Goal: Task Accomplishment & Management: Manage account settings

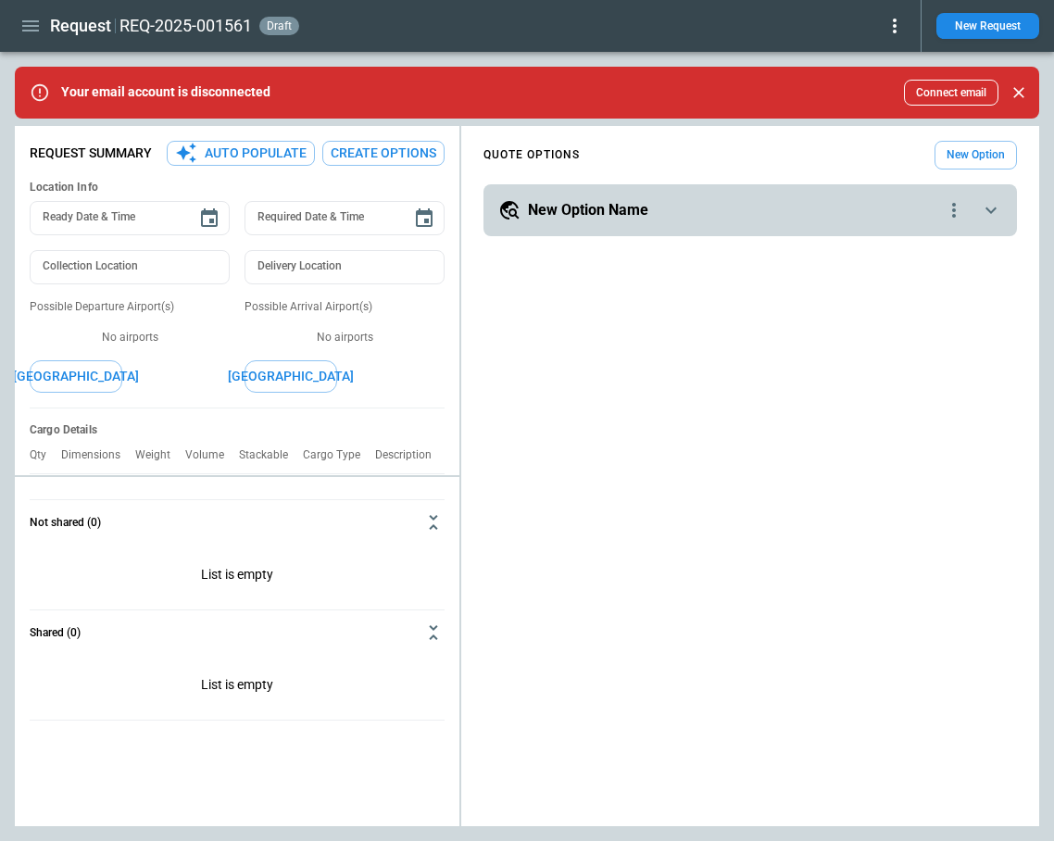
click at [972, 150] on button "New Option" at bounding box center [976, 155] width 82 height 29
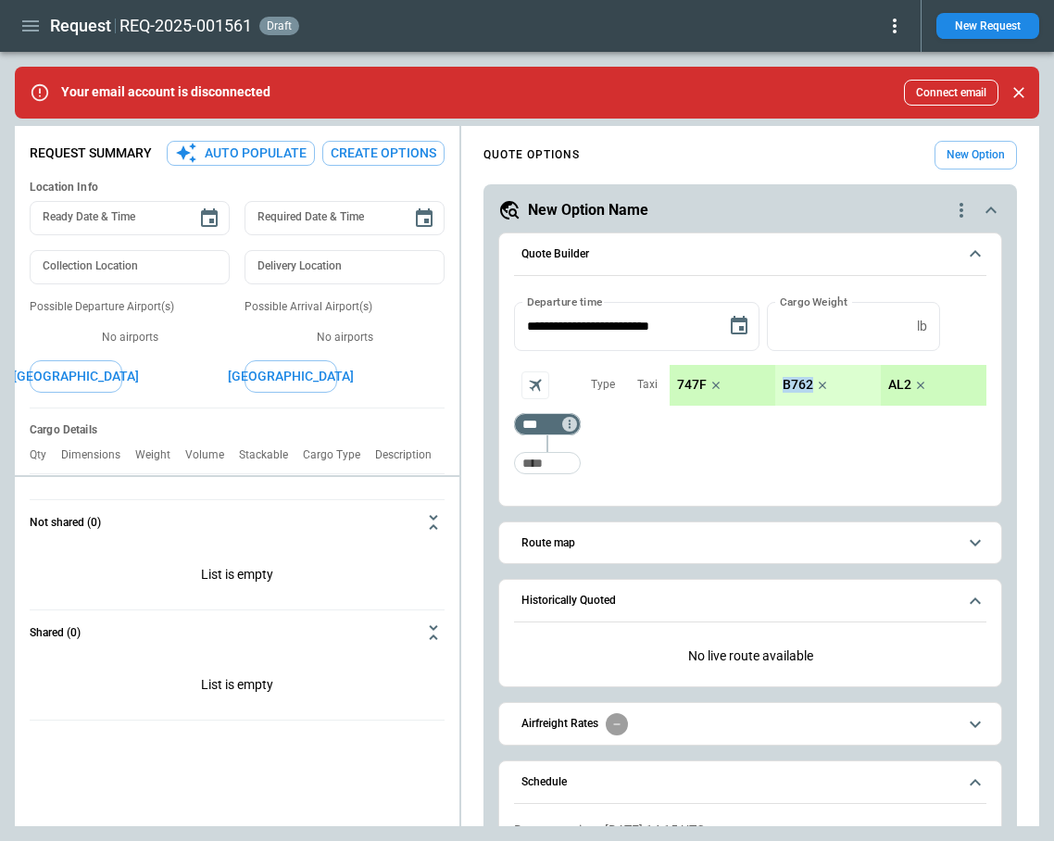
drag, startPoint x: 782, startPoint y: 381, endPoint x: 812, endPoint y: 384, distance: 29.9
click at [812, 384] on p "B762" at bounding box center [798, 385] width 31 height 16
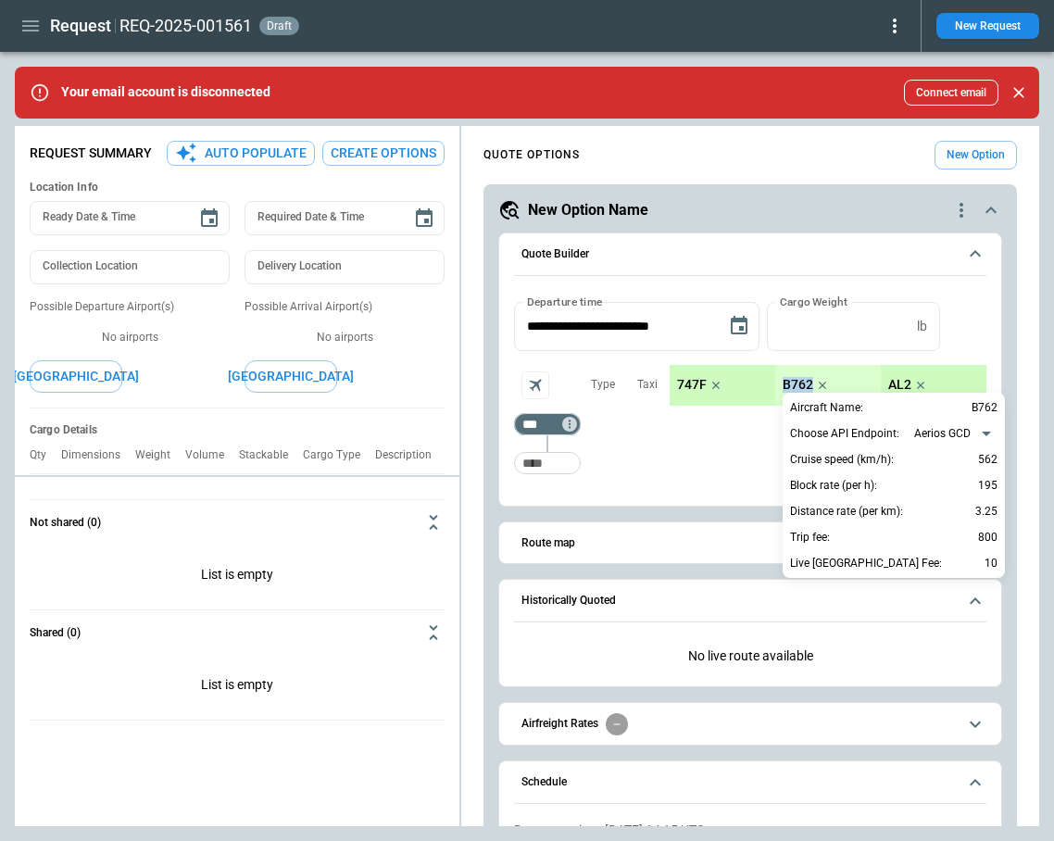
copy p "B762"
click at [195, 369] on div at bounding box center [527, 420] width 1054 height 841
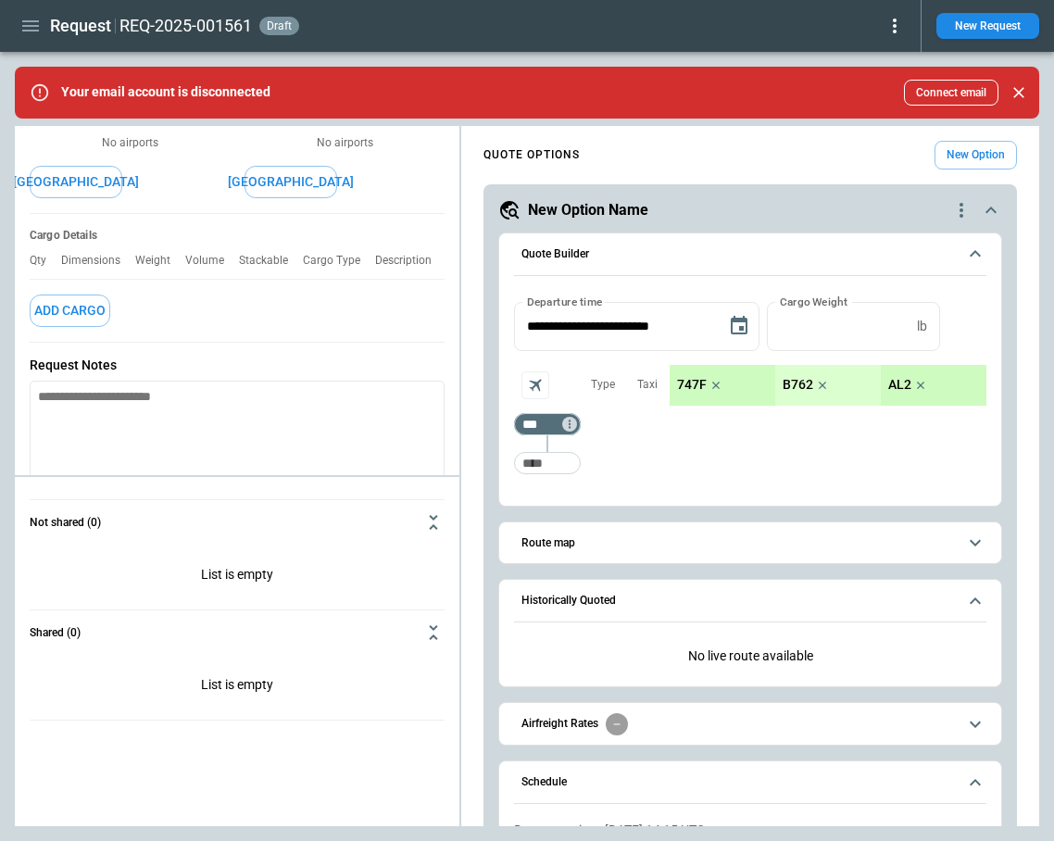
scroll to position [294, 0]
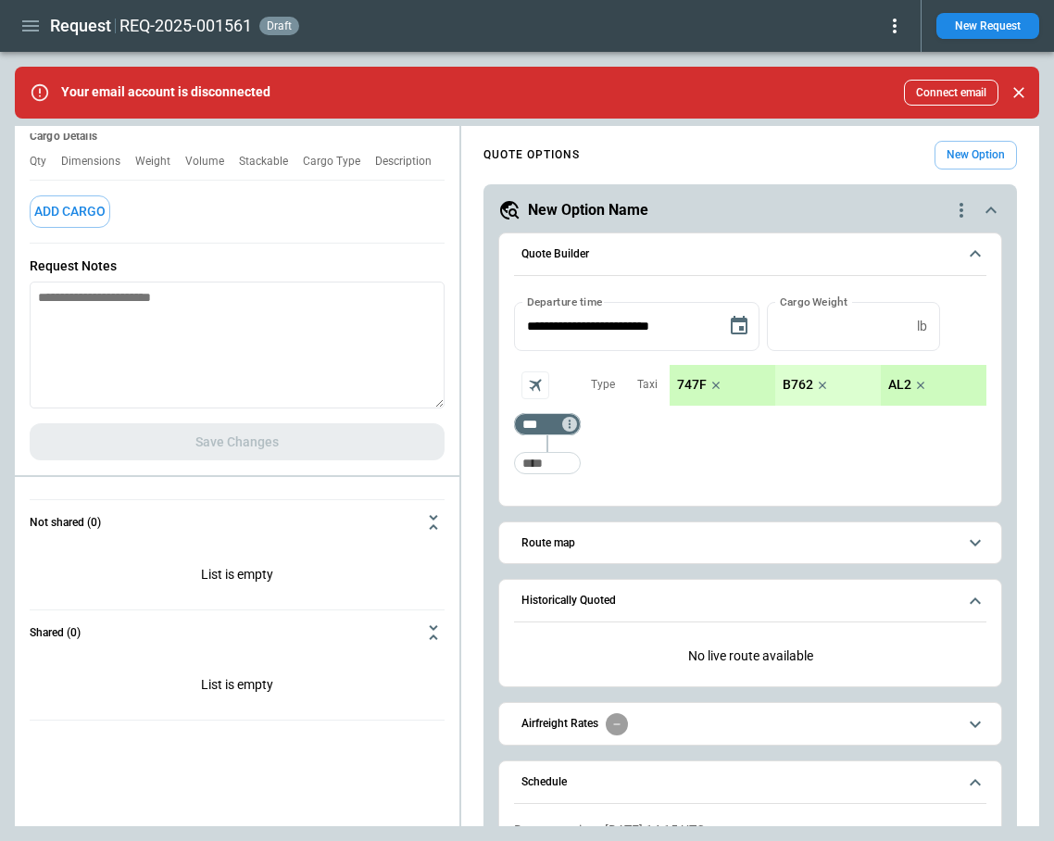
click at [279, 437] on div "Request Summary Auto Populate Create Options Location Info Ready Date & Time Re…" at bounding box center [237, 158] width 445 height 636
click at [284, 360] on textarea at bounding box center [237, 345] width 415 height 127
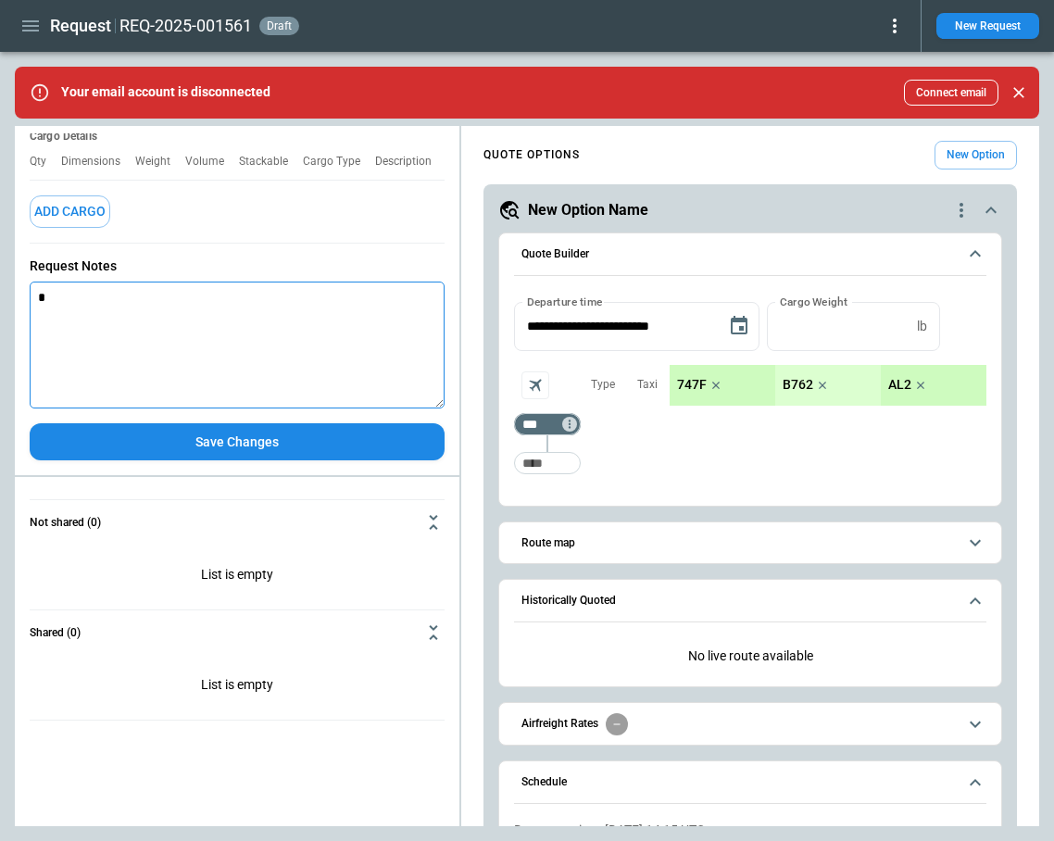
type textarea "*"
click at [36, 21] on icon "button" at bounding box center [30, 25] width 17 height 11
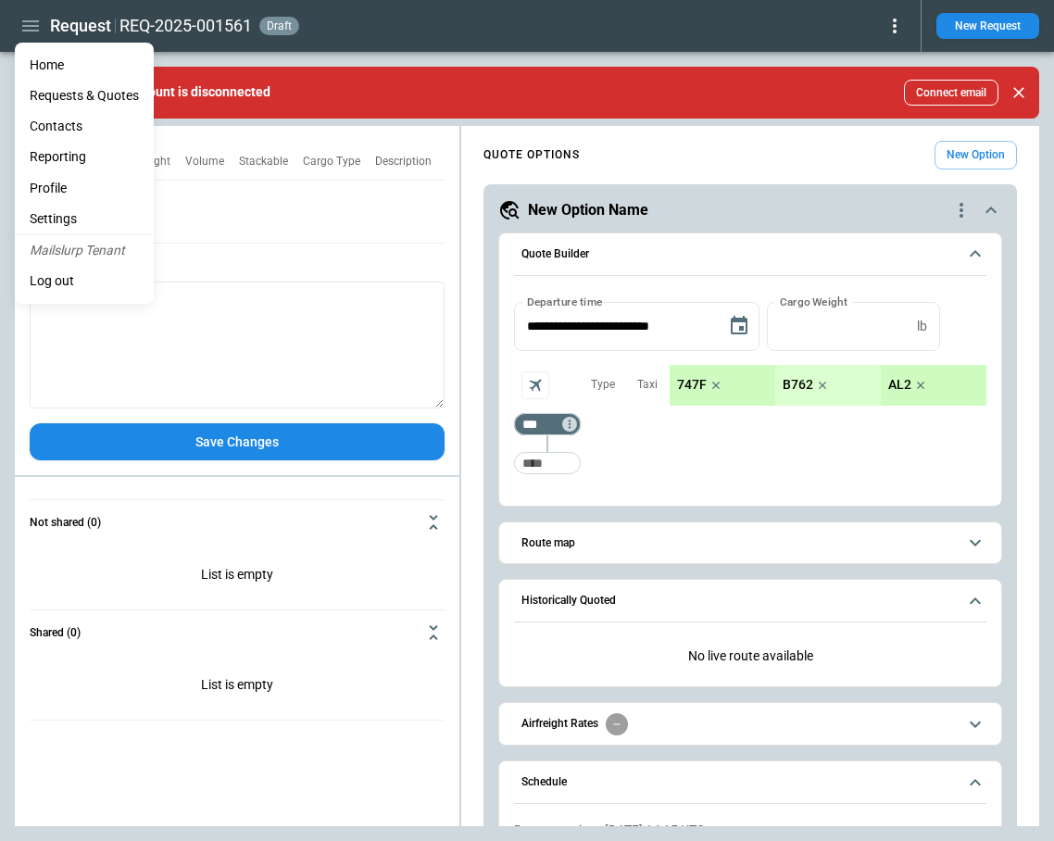
click at [83, 222] on li "Settings" at bounding box center [84, 219] width 139 height 31
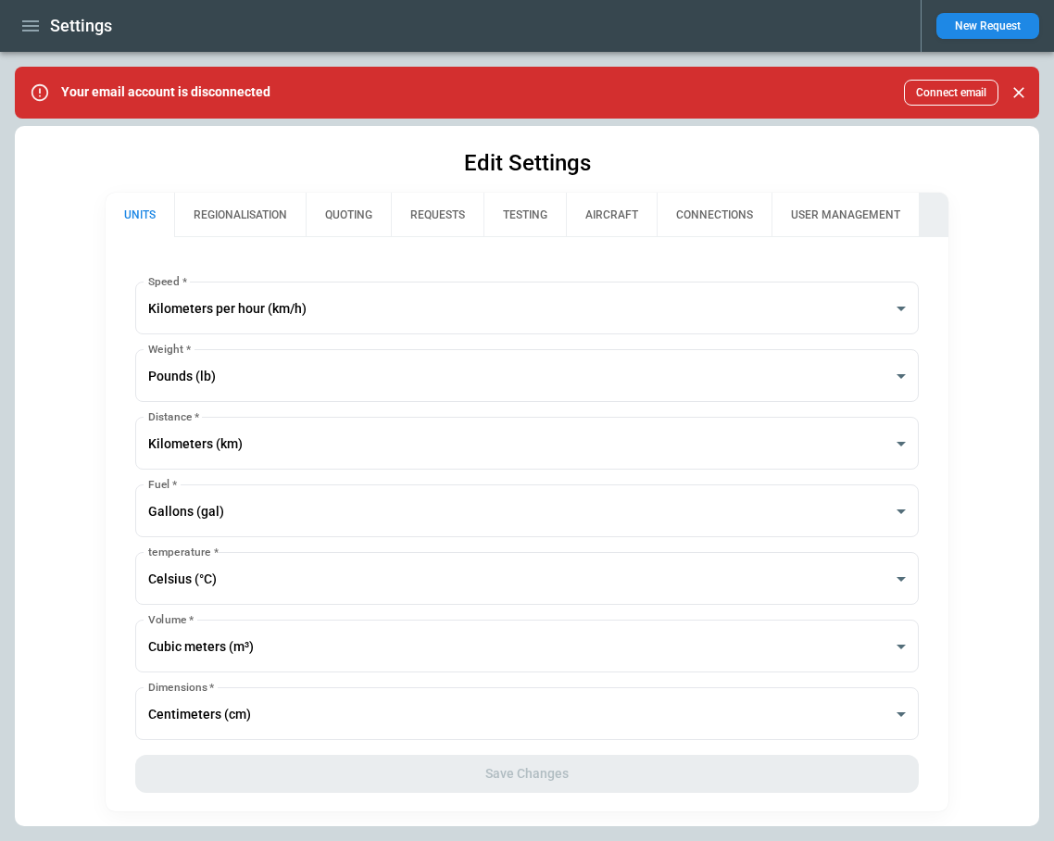
click at [230, 224] on button "REGIONALISATION" at bounding box center [240, 215] width 132 height 44
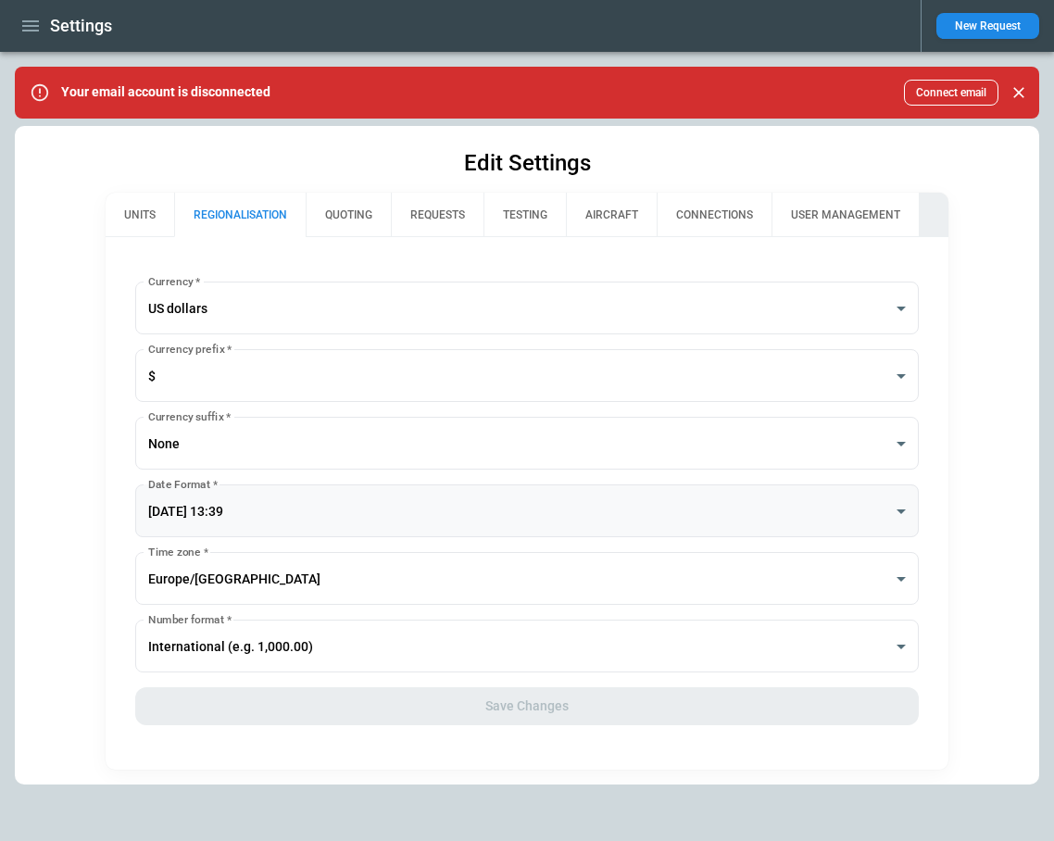
click at [233, 516] on body "**********" at bounding box center [527, 420] width 1054 height 841
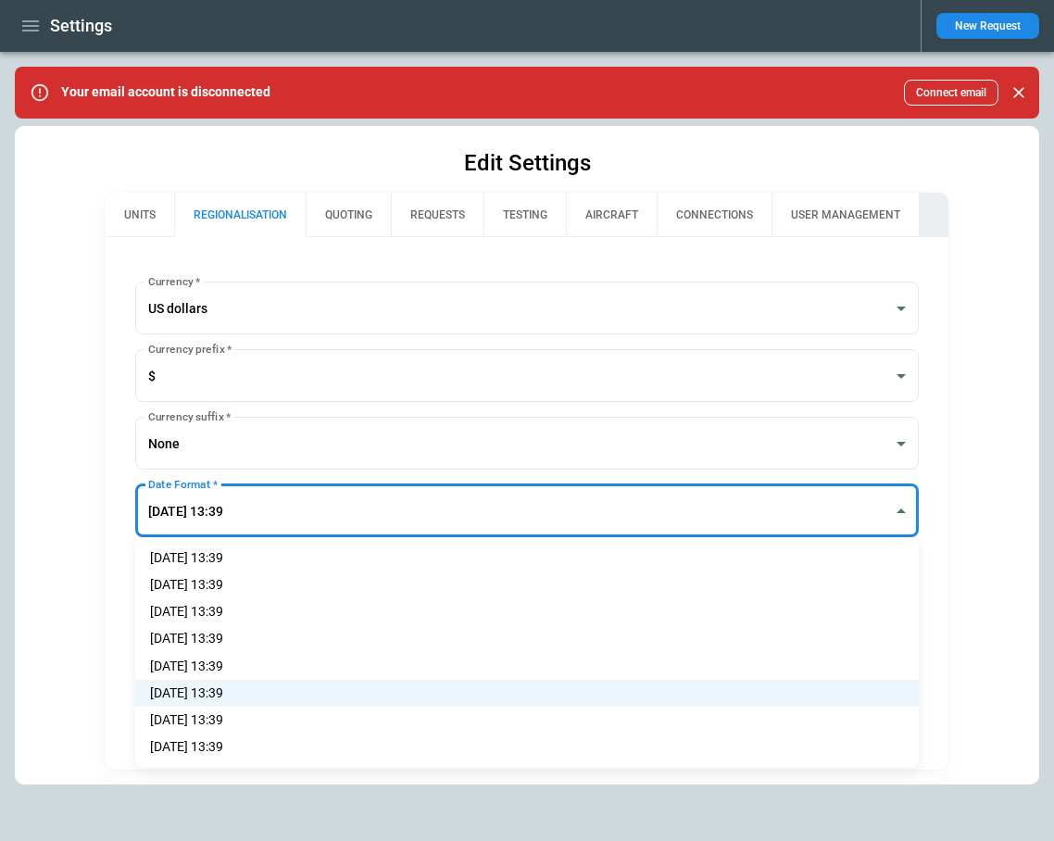
click at [233, 673] on li "[DATE] 13:39" at bounding box center [527, 666] width 784 height 27
type input "**********"
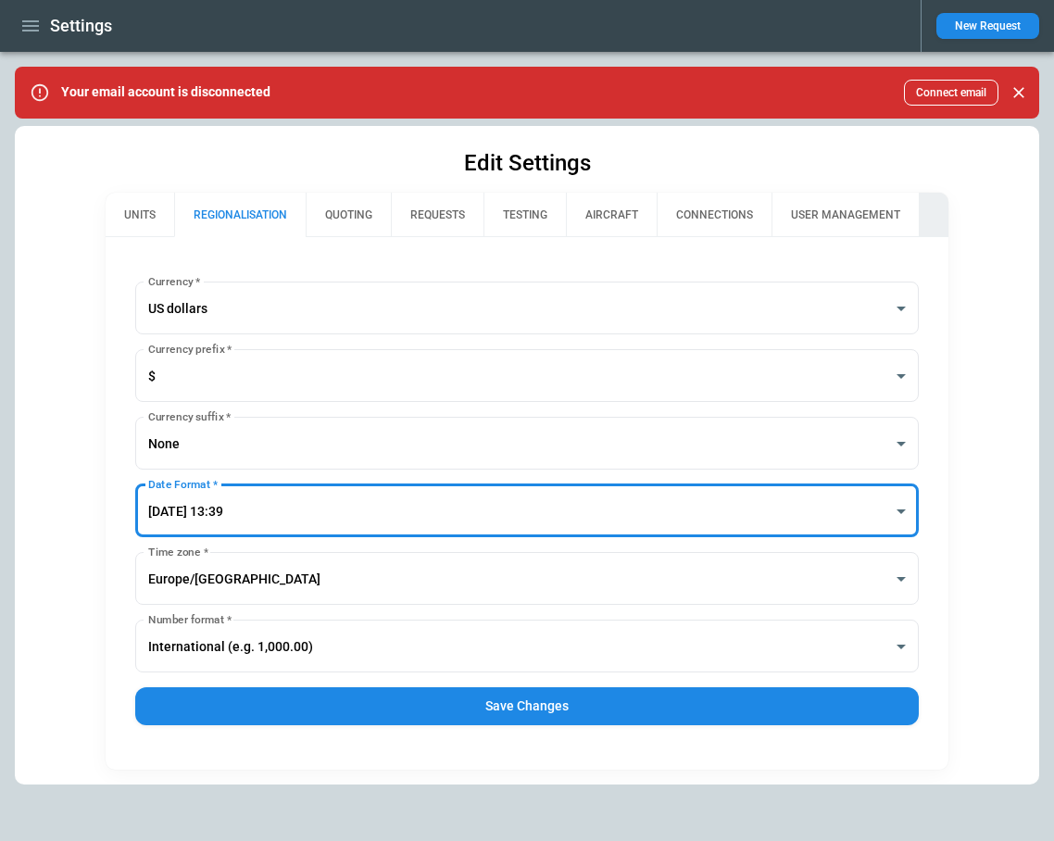
click at [422, 699] on button "Save Changes" at bounding box center [527, 706] width 784 height 38
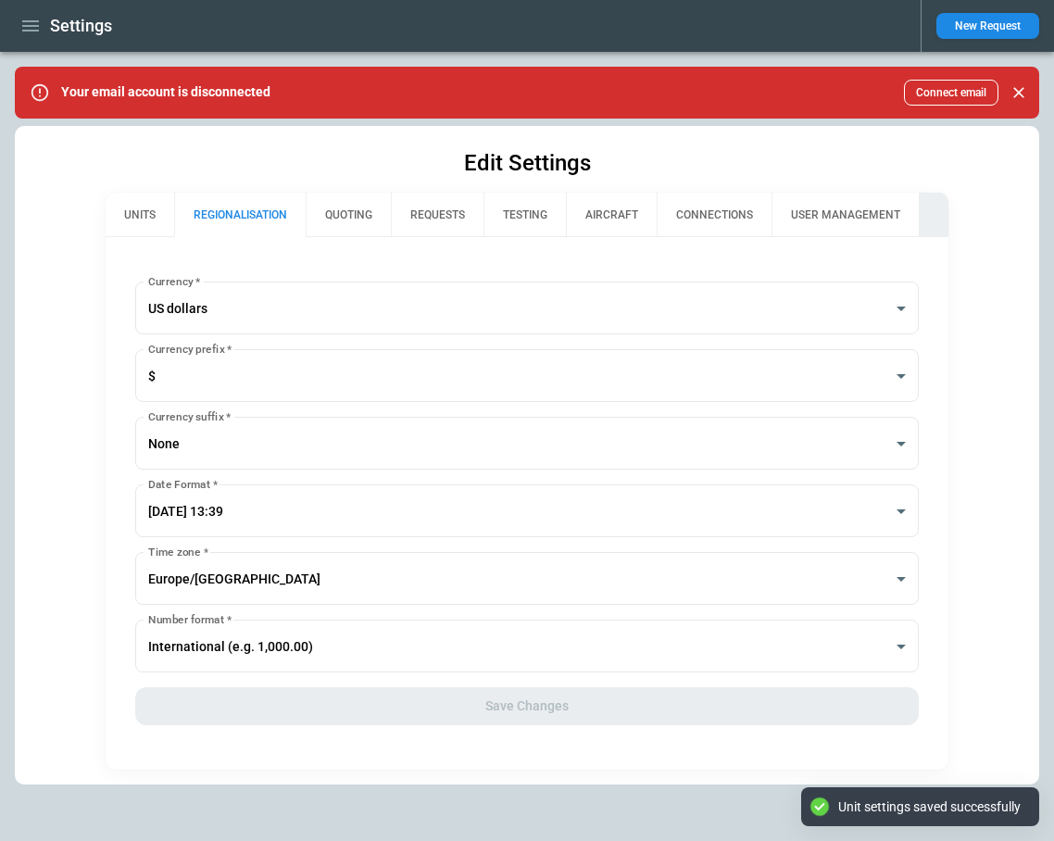
click at [243, 215] on button "REGIONALISATION" at bounding box center [240, 215] width 132 height 44
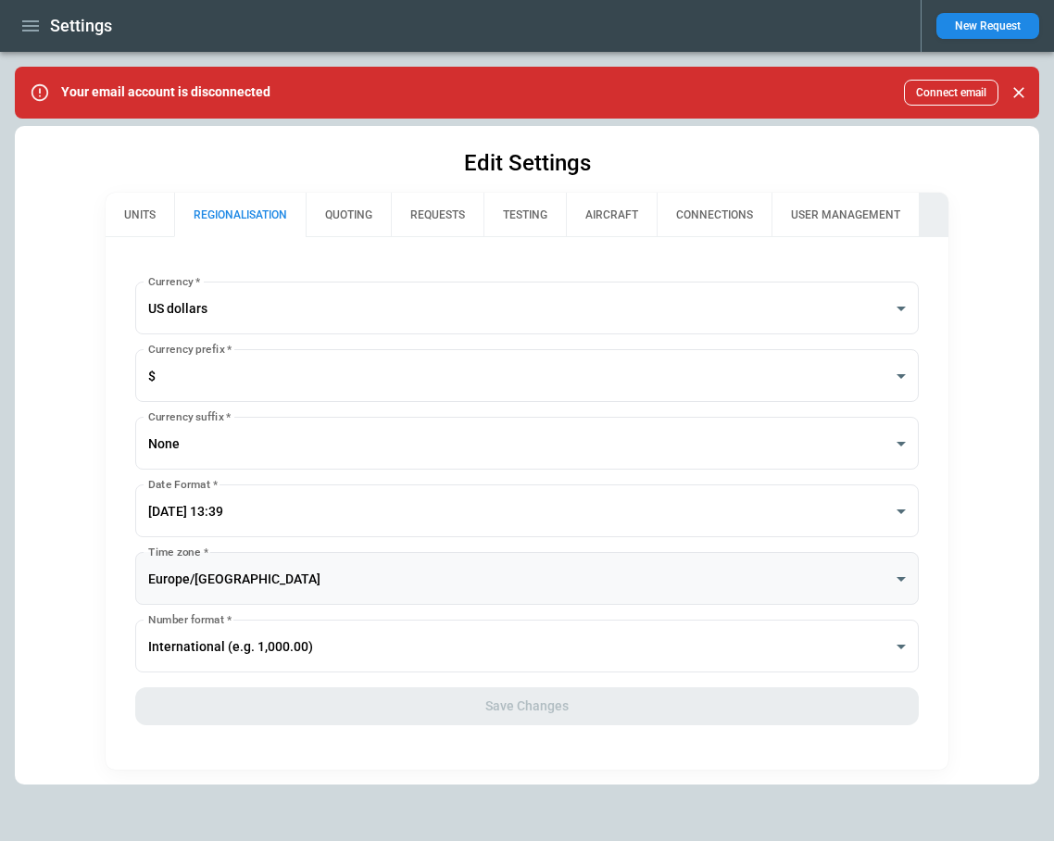
click at [260, 581] on body "**********" at bounding box center [527, 420] width 1054 height 841
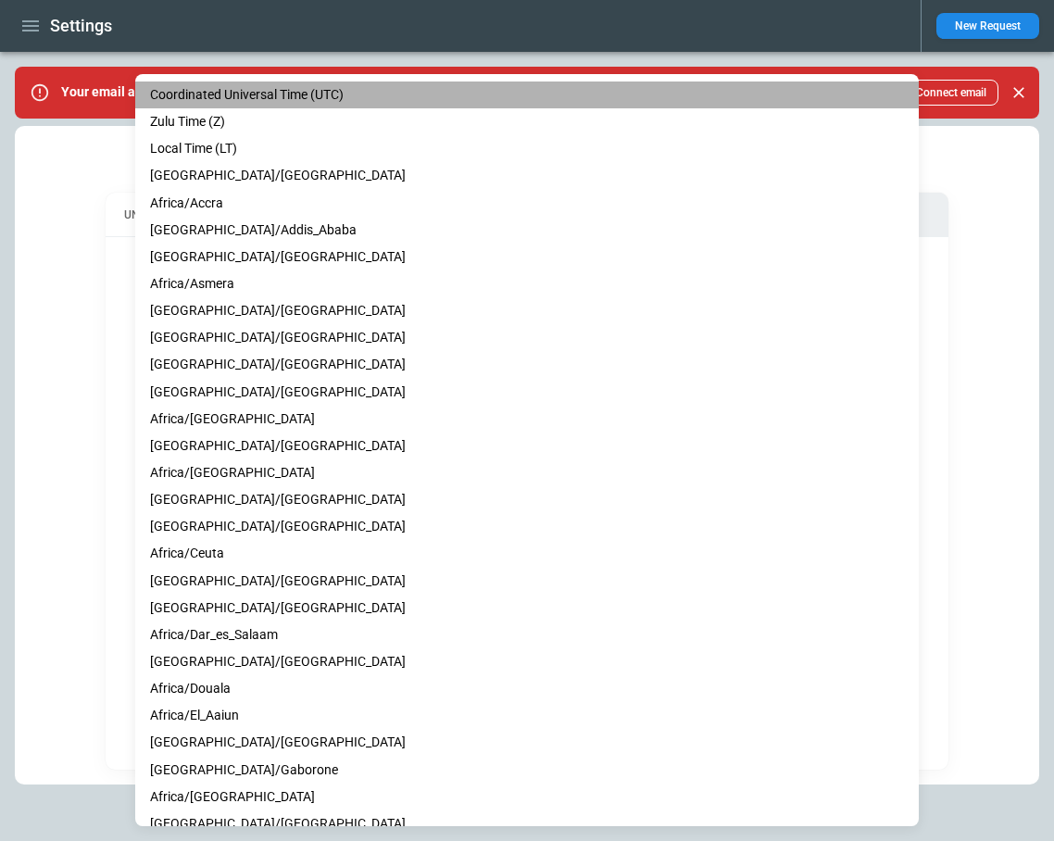
click at [269, 91] on li "Coordinated Universal Time (UTC)" at bounding box center [527, 95] width 784 height 27
type input "***"
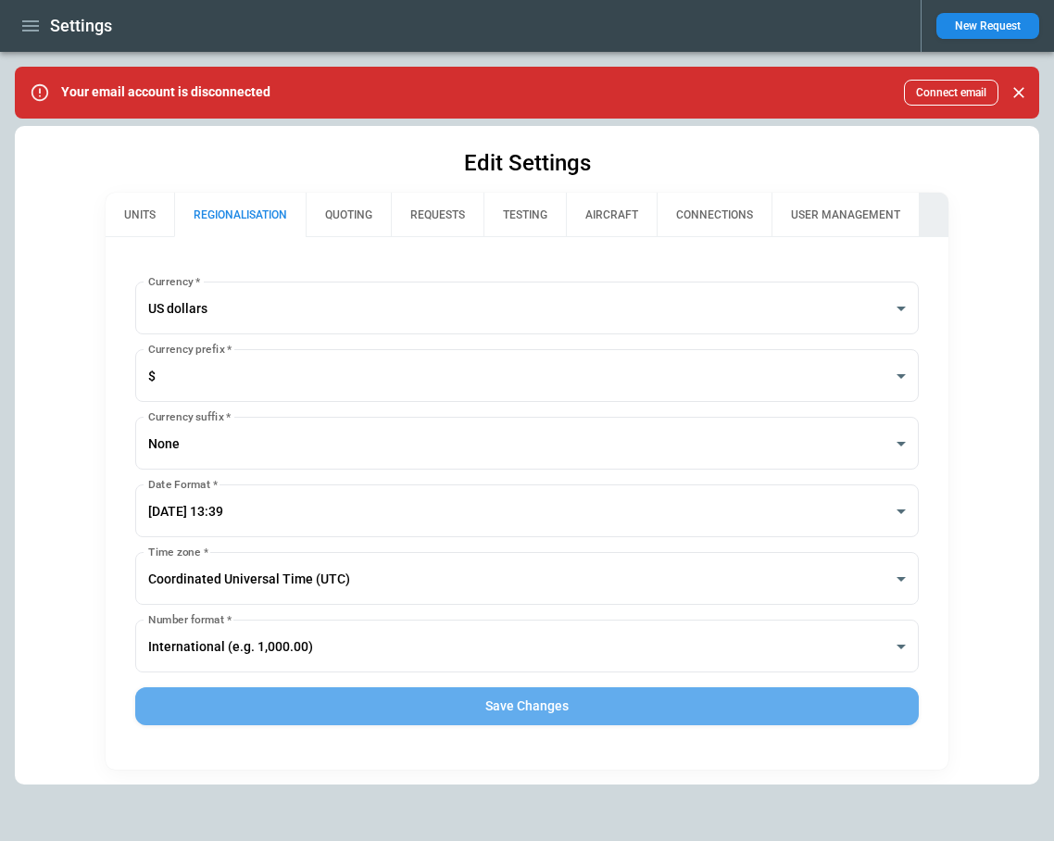
click at [529, 703] on button "Save Changes" at bounding box center [527, 706] width 784 height 38
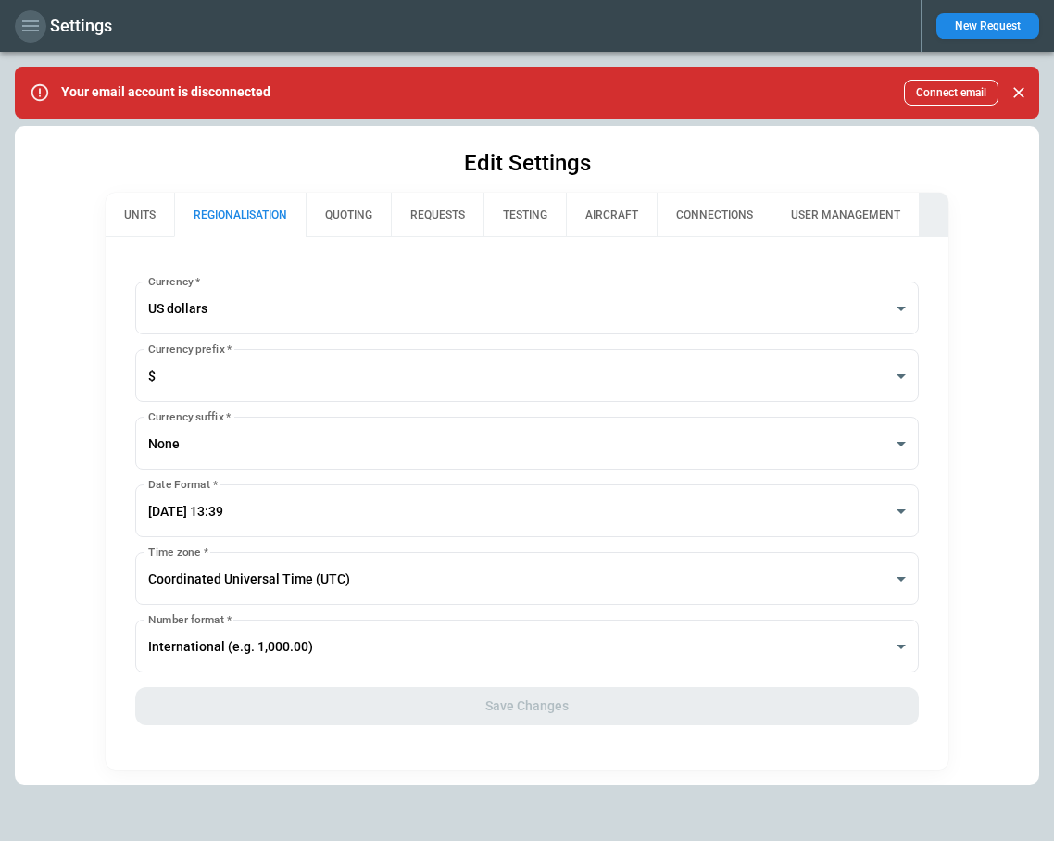
click at [30, 31] on icon "button" at bounding box center [30, 25] width 17 height 11
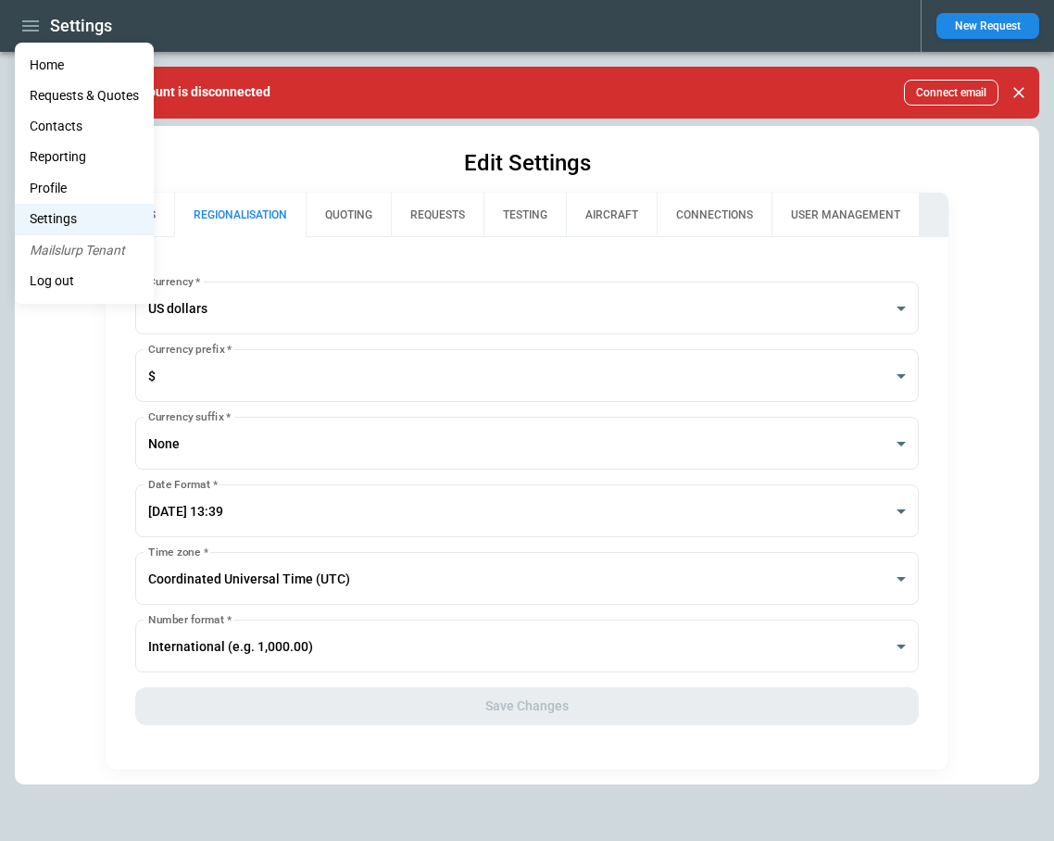
click at [61, 66] on li "Home" at bounding box center [84, 65] width 139 height 31
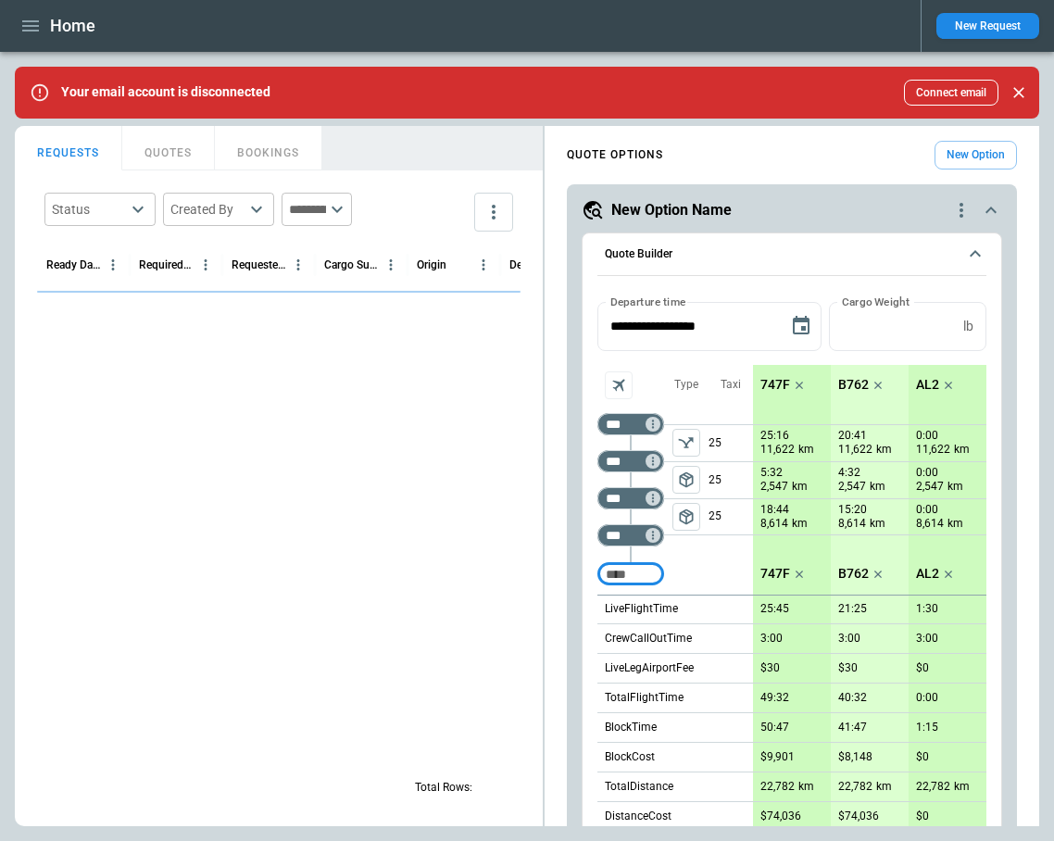
click at [166, 152] on button "QUOTES" at bounding box center [168, 148] width 93 height 44
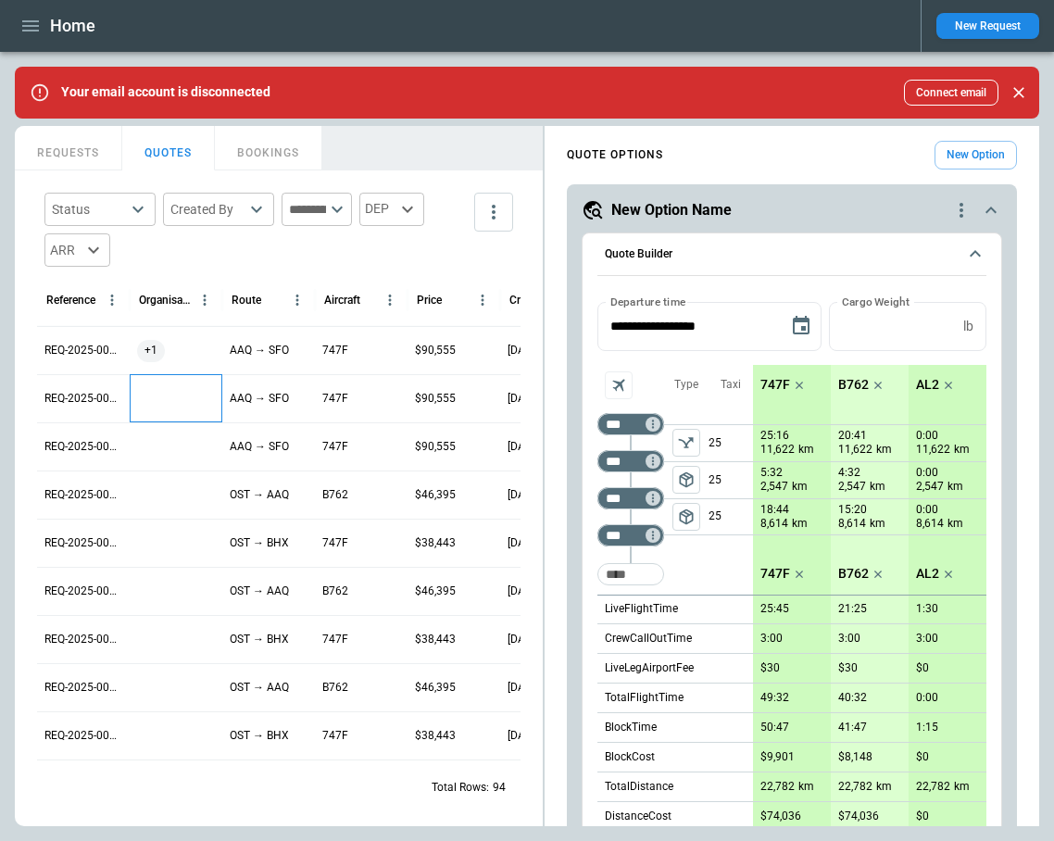
click at [172, 401] on div at bounding box center [176, 398] width 93 height 48
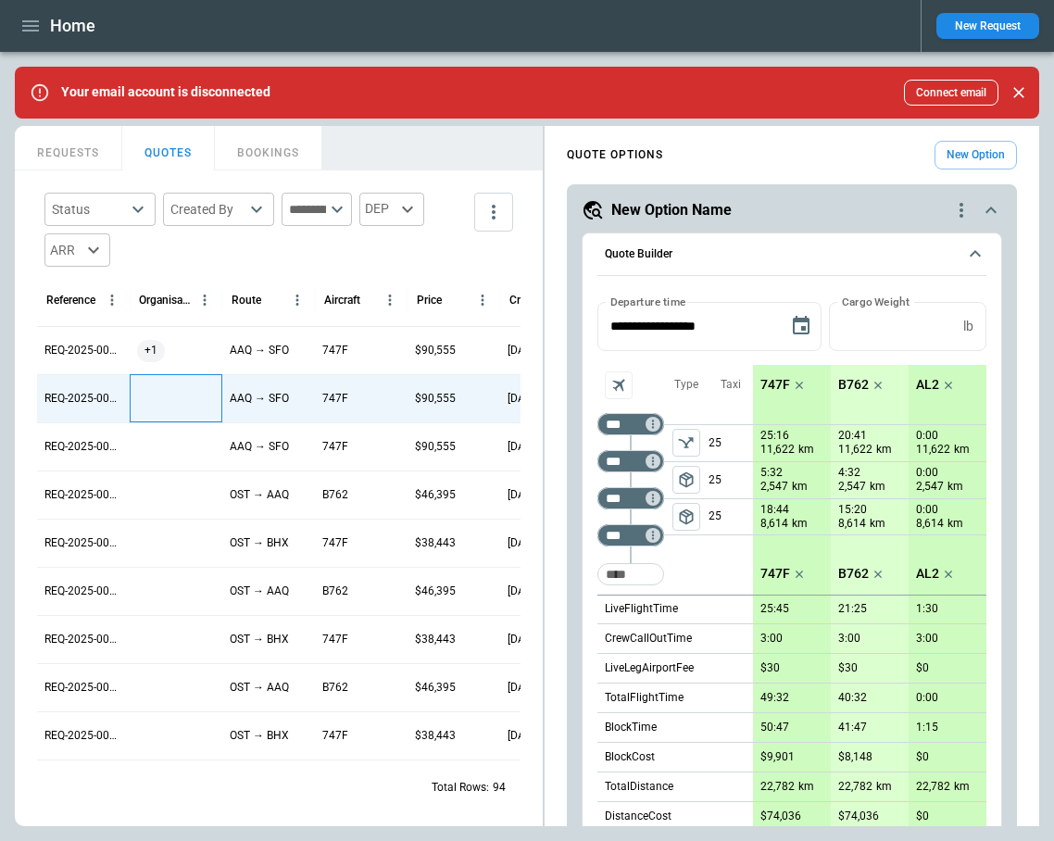
click at [172, 401] on div at bounding box center [176, 398] width 93 height 48
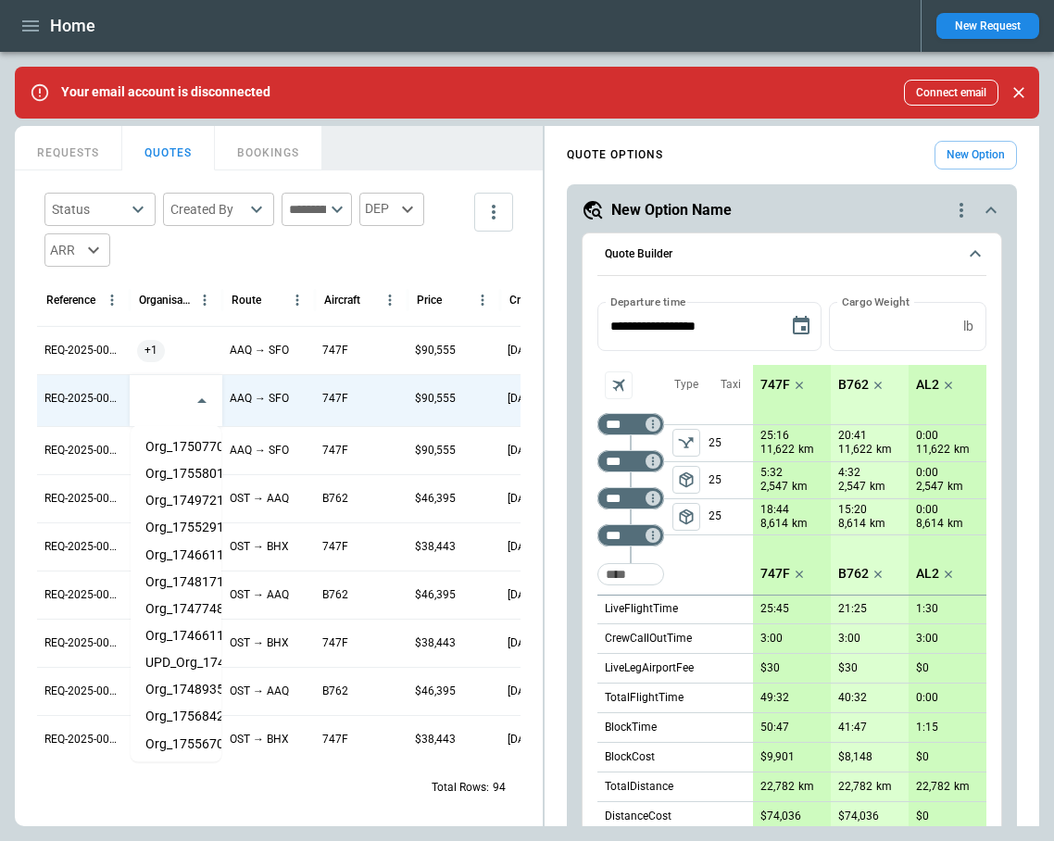
click at [184, 443] on li "Org_1750770388317" at bounding box center [176, 447] width 91 height 27
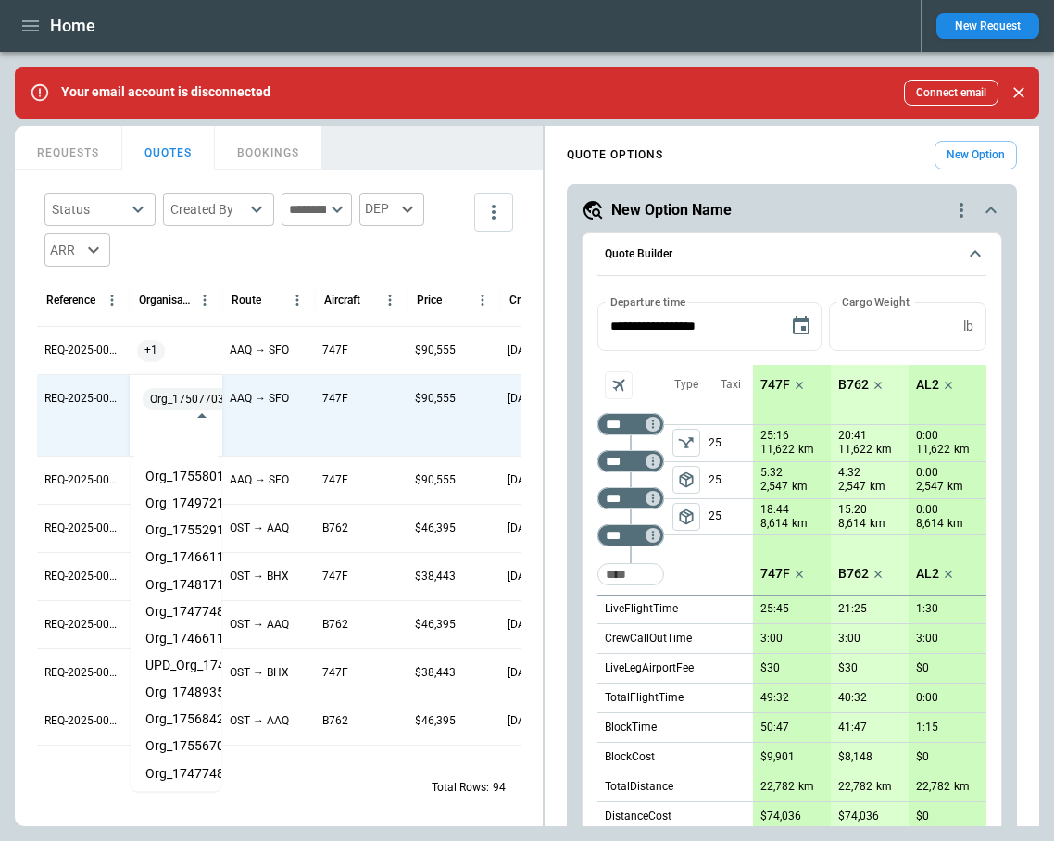
click at [425, 146] on div "REQUESTS QUOTES BOOKINGS" at bounding box center [279, 146] width 528 height 40
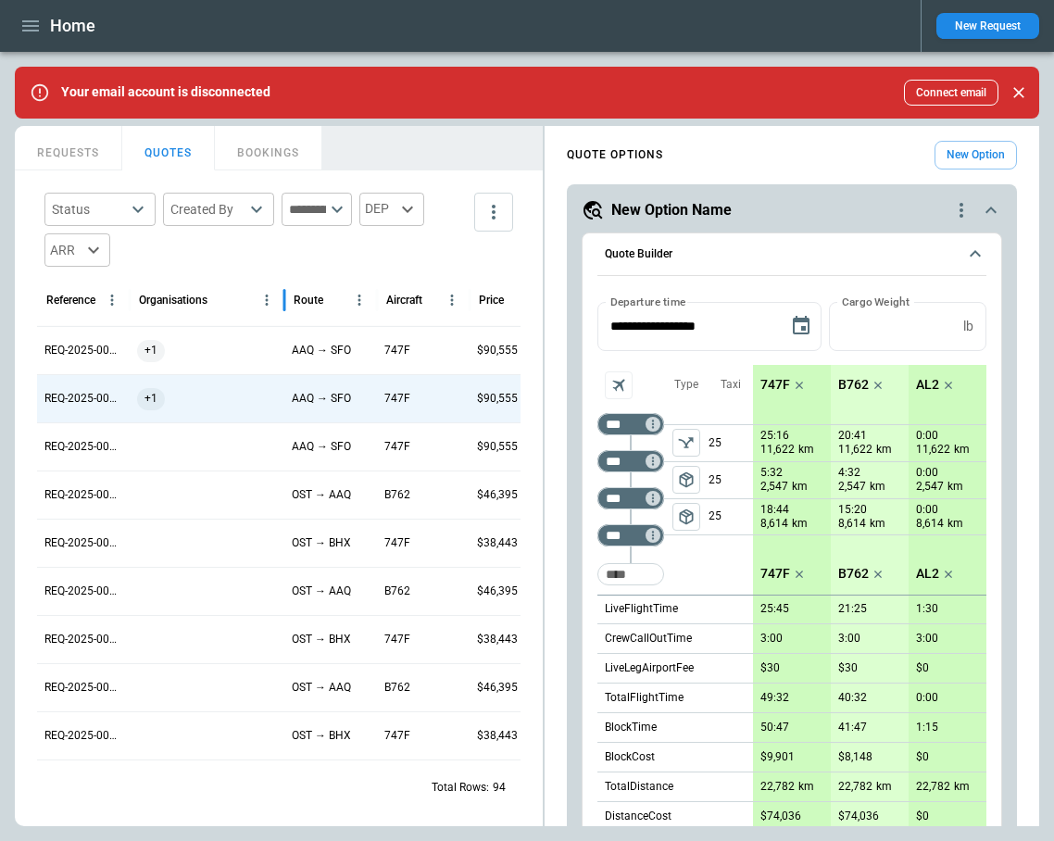
drag, startPoint x: 224, startPoint y: 301, endPoint x: 317, endPoint y: 301, distance: 92.6
click at [289, 301] on div at bounding box center [284, 300] width 9 height 52
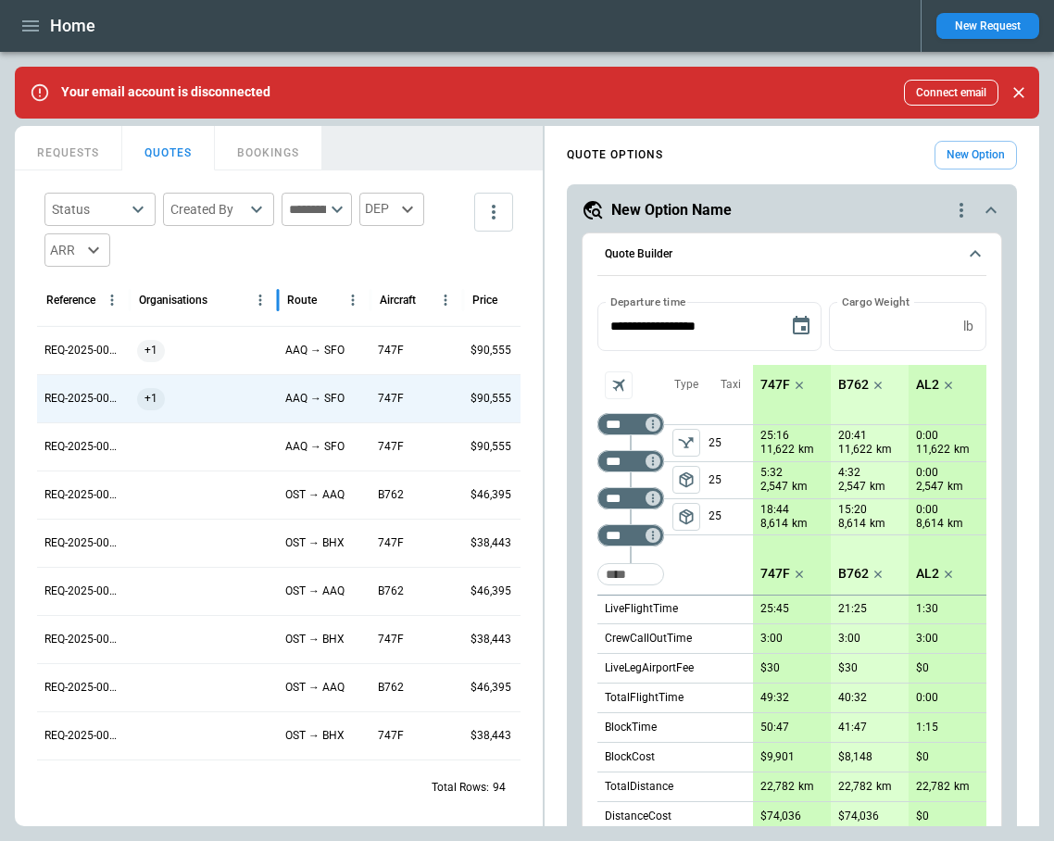
drag, startPoint x: 317, startPoint y: 301, endPoint x: 280, endPoint y: 301, distance: 37.1
click at [280, 301] on div at bounding box center [277, 300] width 9 height 52
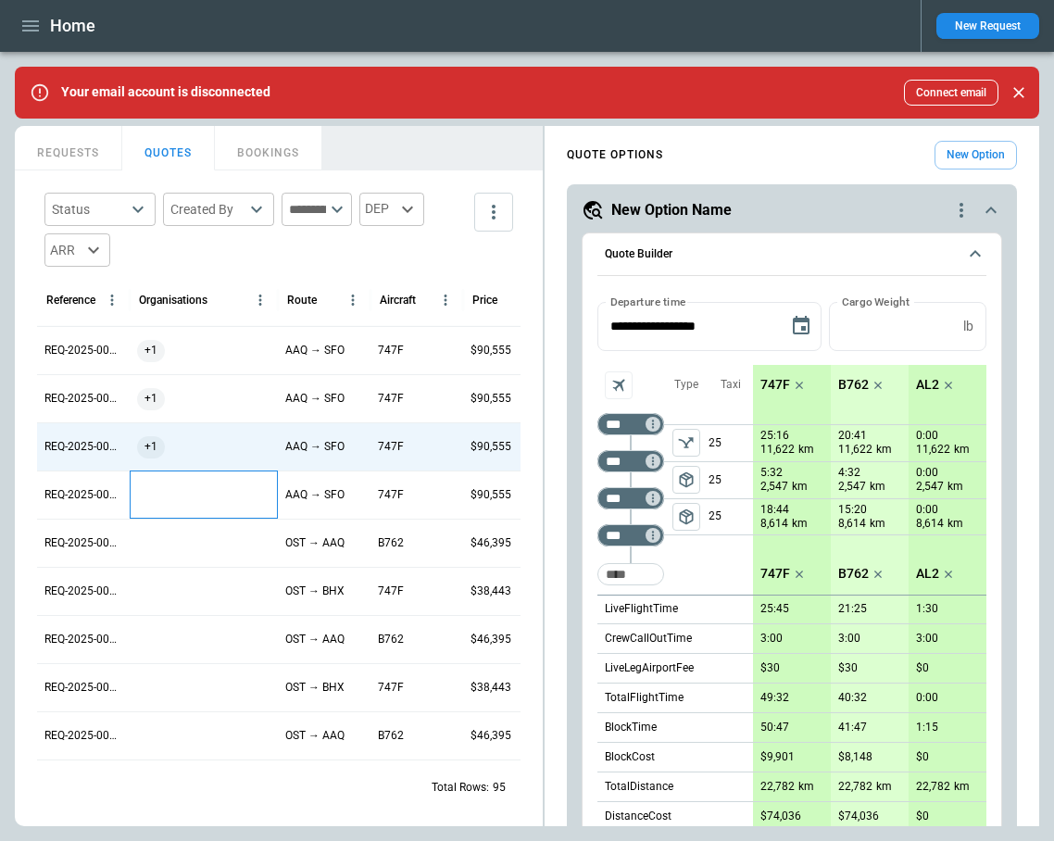
click at [159, 497] on div at bounding box center [204, 495] width 148 height 48
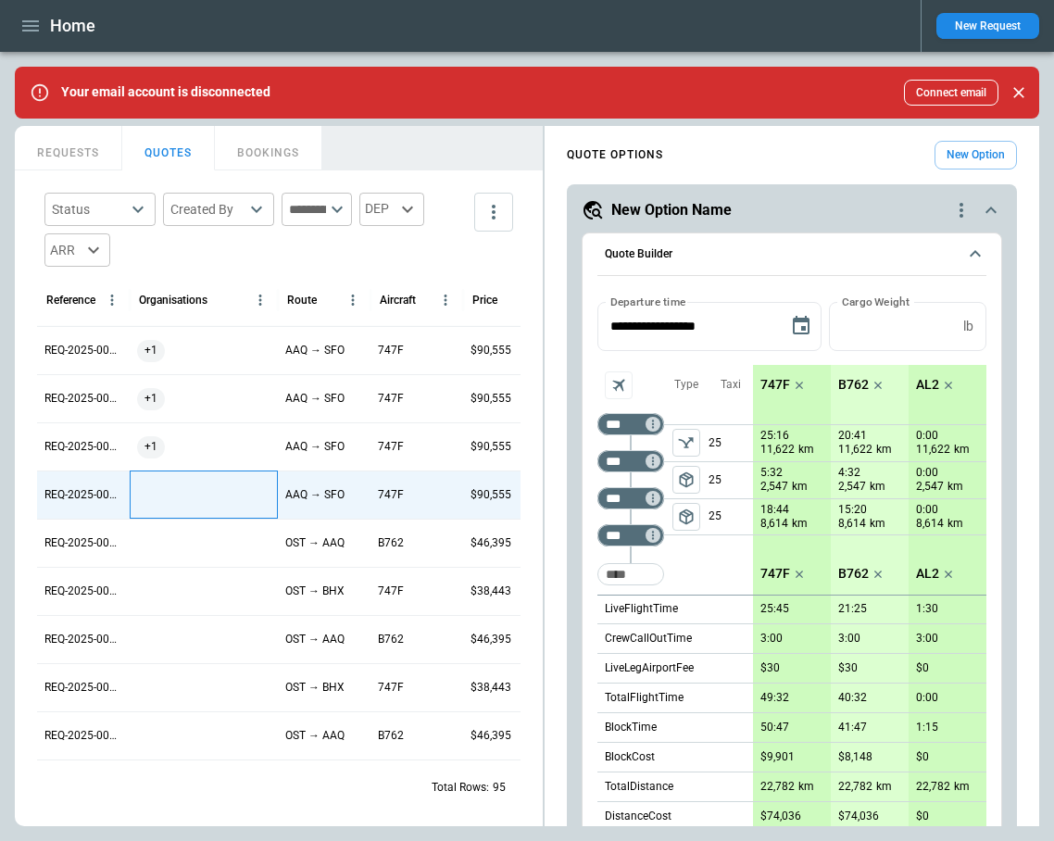
click at [159, 497] on div at bounding box center [204, 495] width 148 height 48
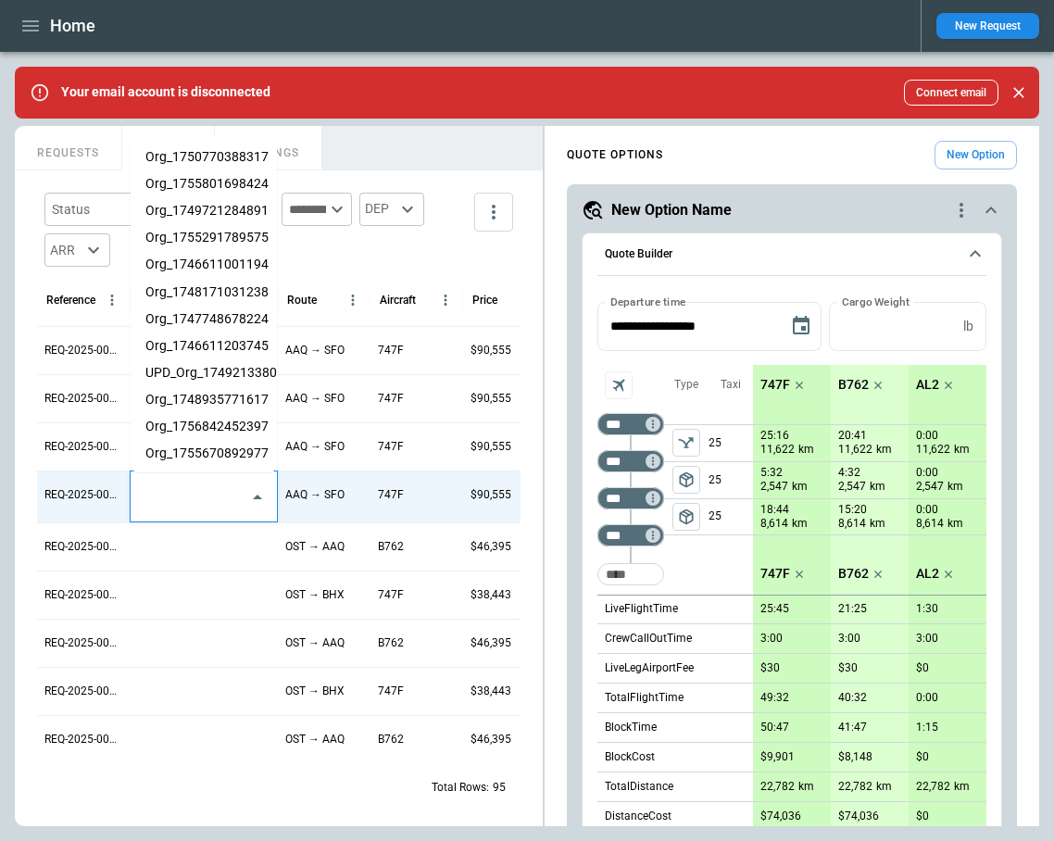
click at [174, 497] on input "text" at bounding box center [190, 497] width 102 height 32
click at [176, 453] on li "Org_1755670892977" at bounding box center [204, 453] width 146 height 27
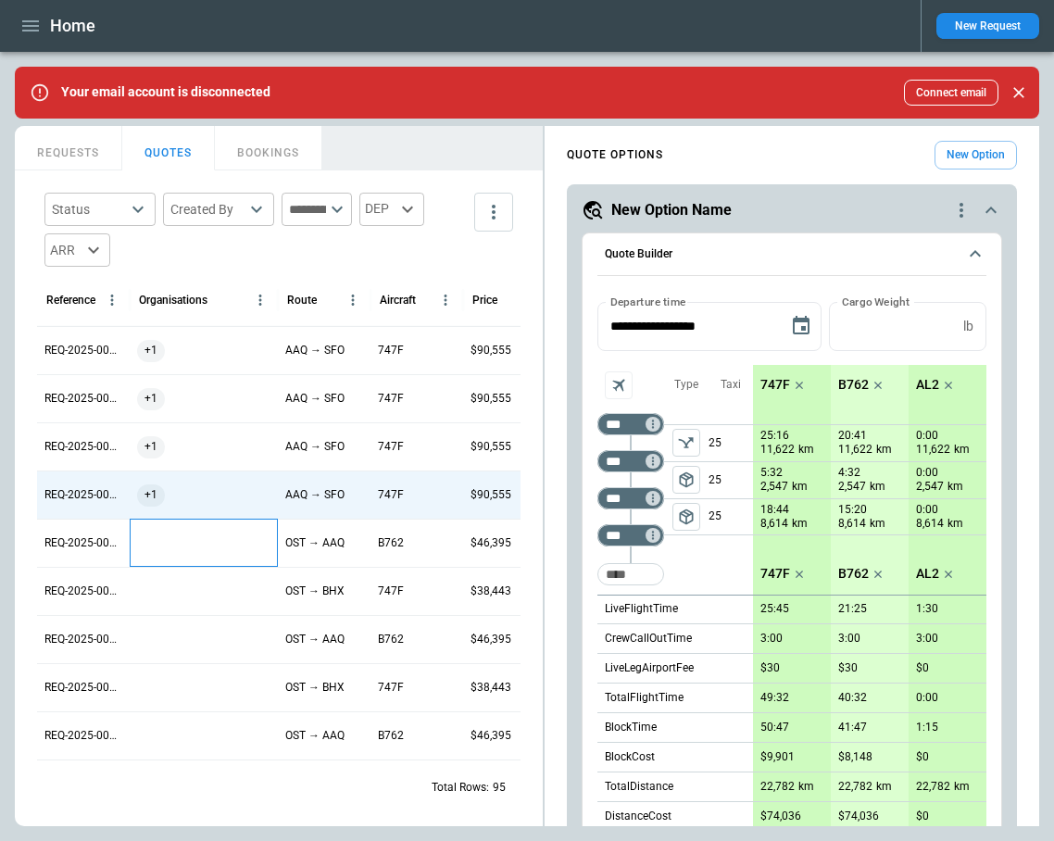
click at [180, 551] on div at bounding box center [204, 543] width 148 height 48
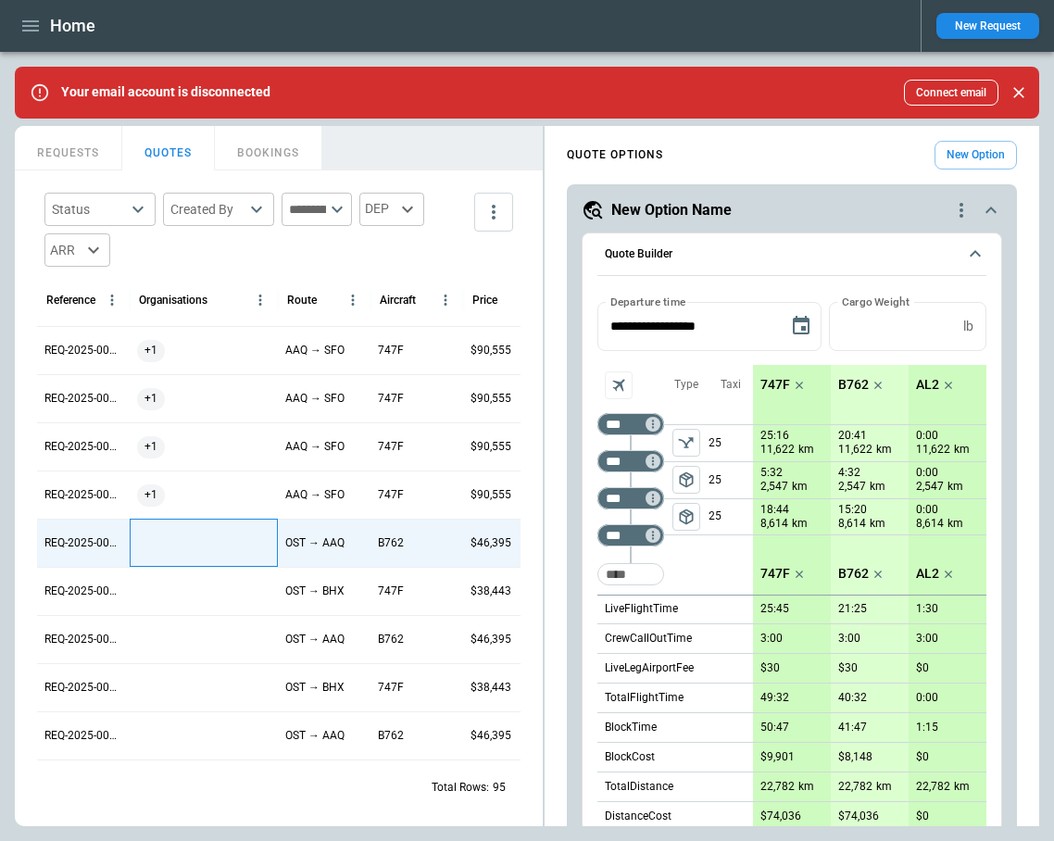
click at [180, 551] on div at bounding box center [204, 543] width 148 height 48
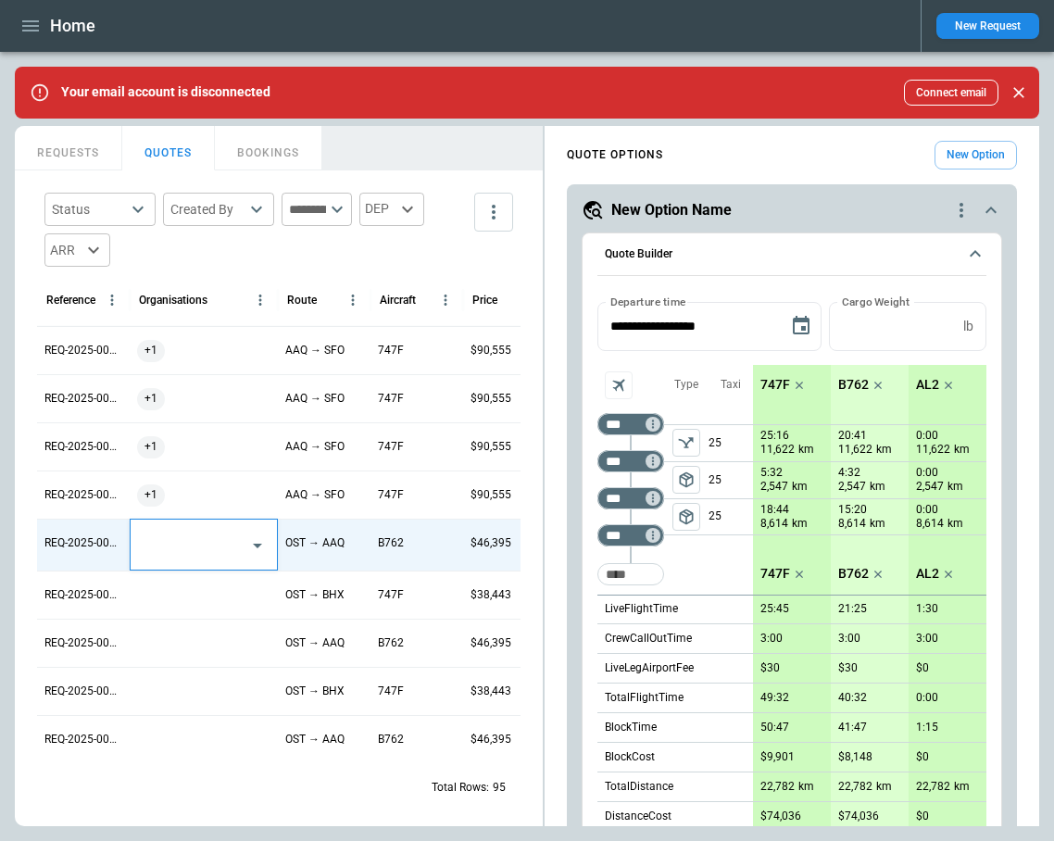
click at [180, 551] on input "text" at bounding box center [190, 545] width 102 height 32
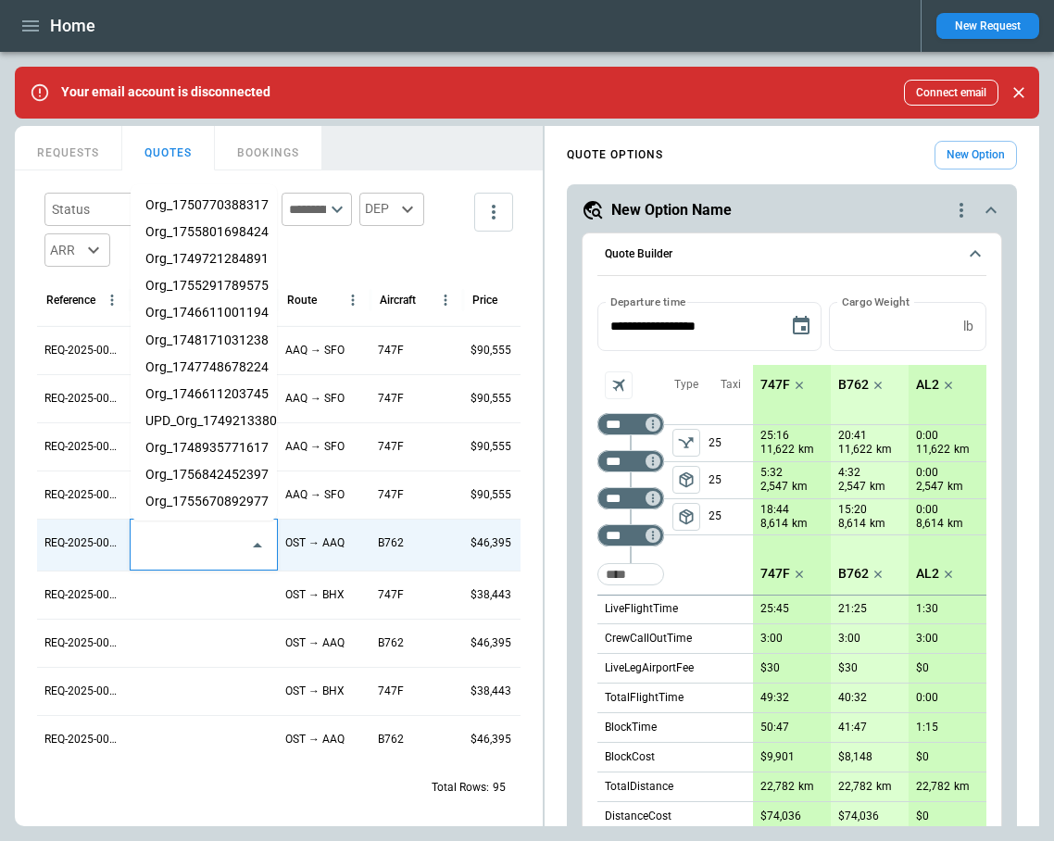
click at [179, 489] on li "Org_1755670892977" at bounding box center [204, 501] width 146 height 27
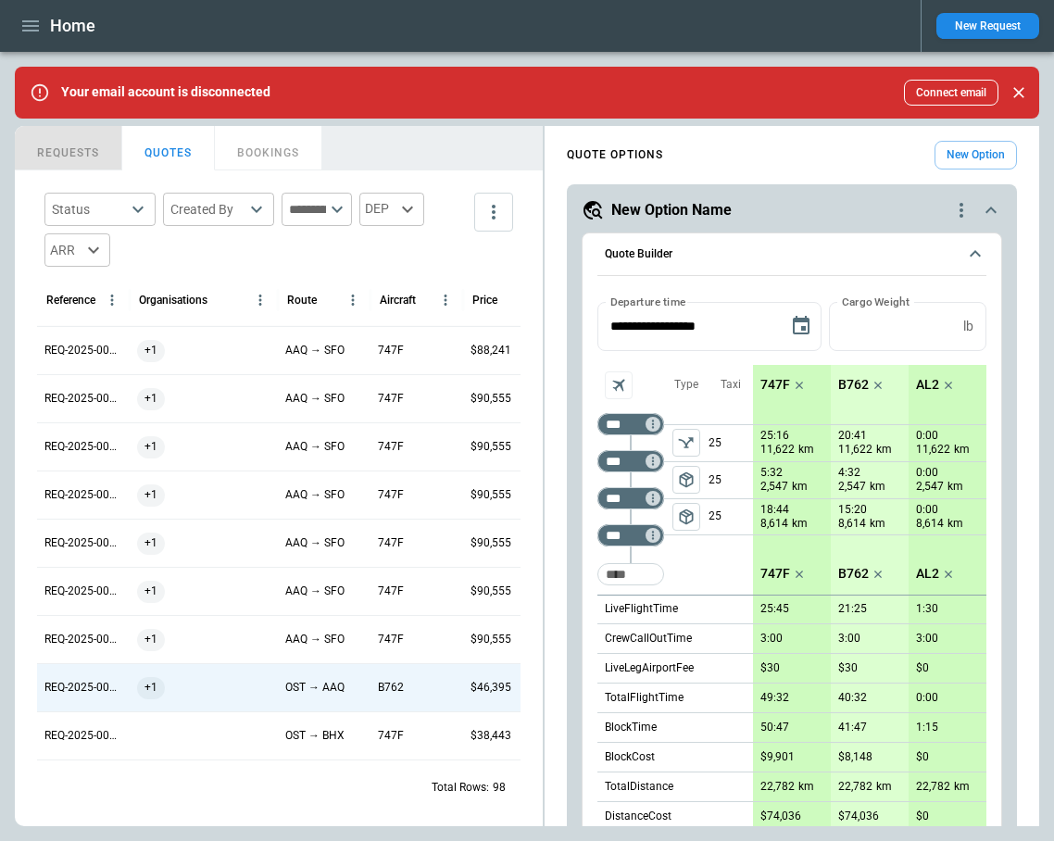
click at [38, 145] on button "REQUESTS" at bounding box center [68, 148] width 107 height 44
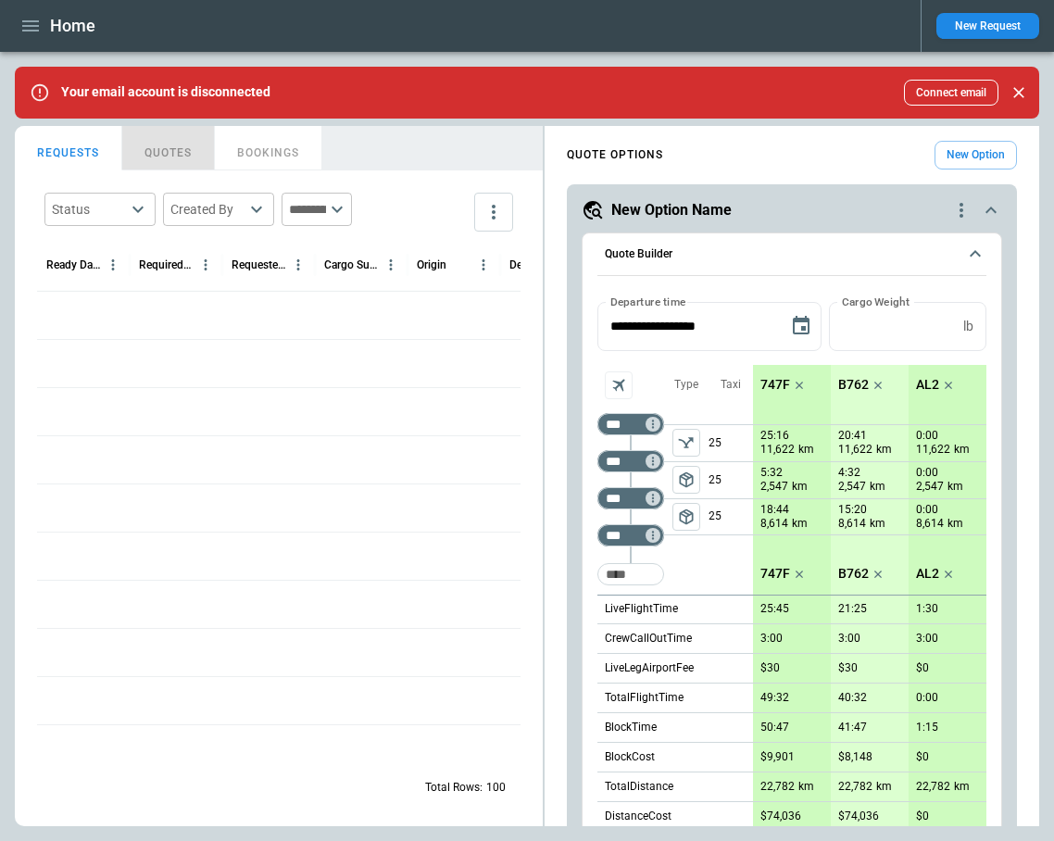
click at [171, 152] on button "QUOTES" at bounding box center [168, 148] width 93 height 44
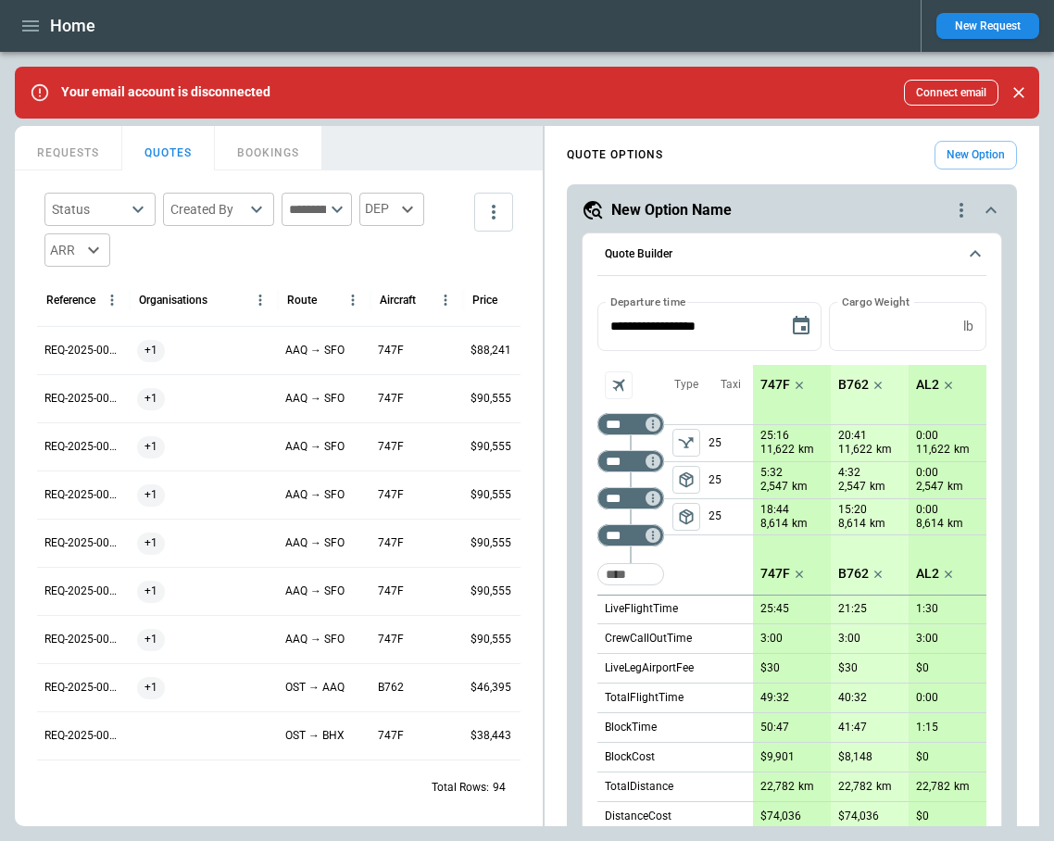
click at [88, 157] on button "REQUESTS" at bounding box center [68, 148] width 107 height 44
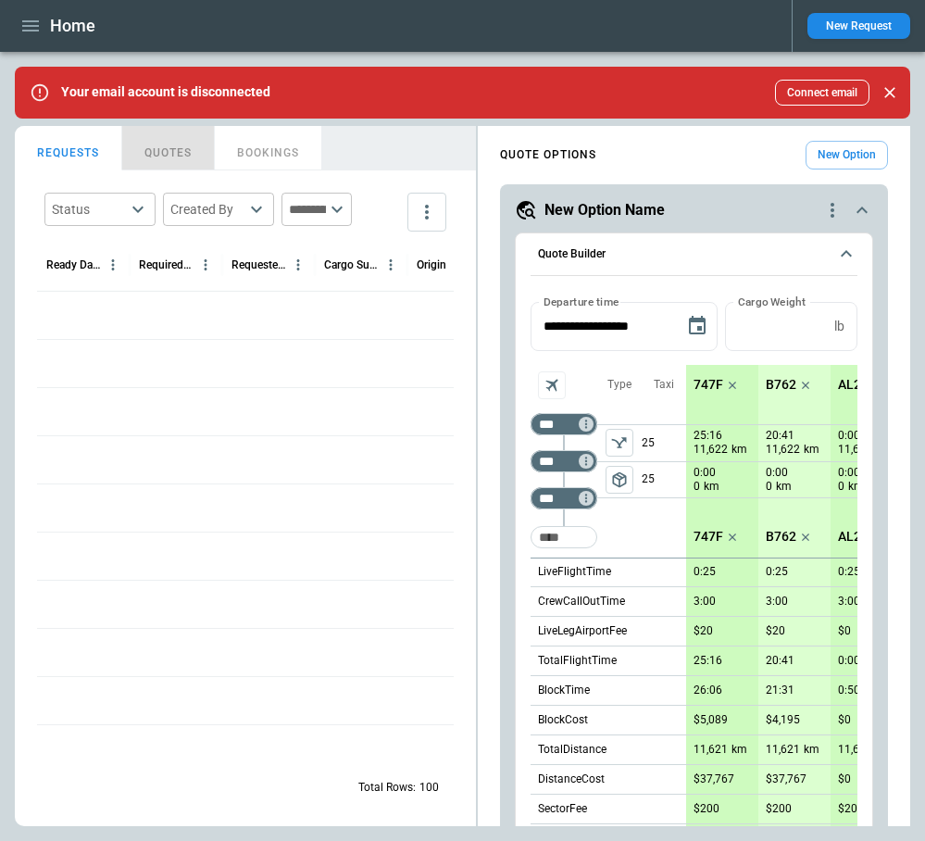
click at [153, 155] on button "QUOTES" at bounding box center [168, 148] width 93 height 44
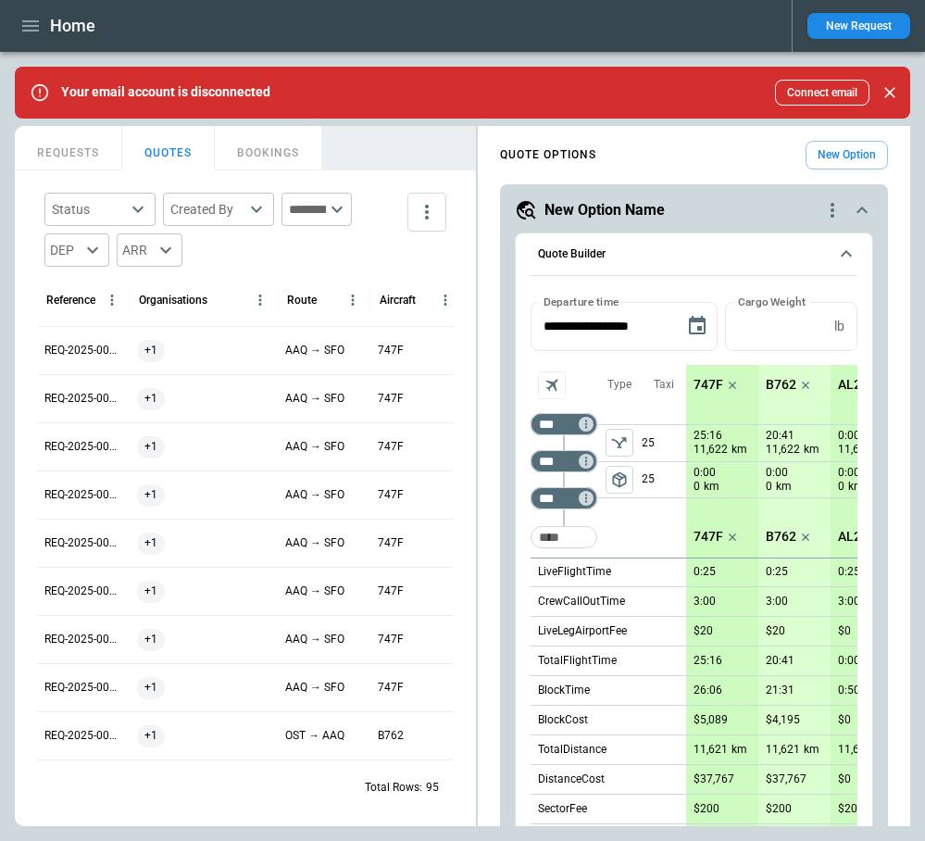
click at [86, 158] on button "REQUESTS" at bounding box center [68, 148] width 107 height 44
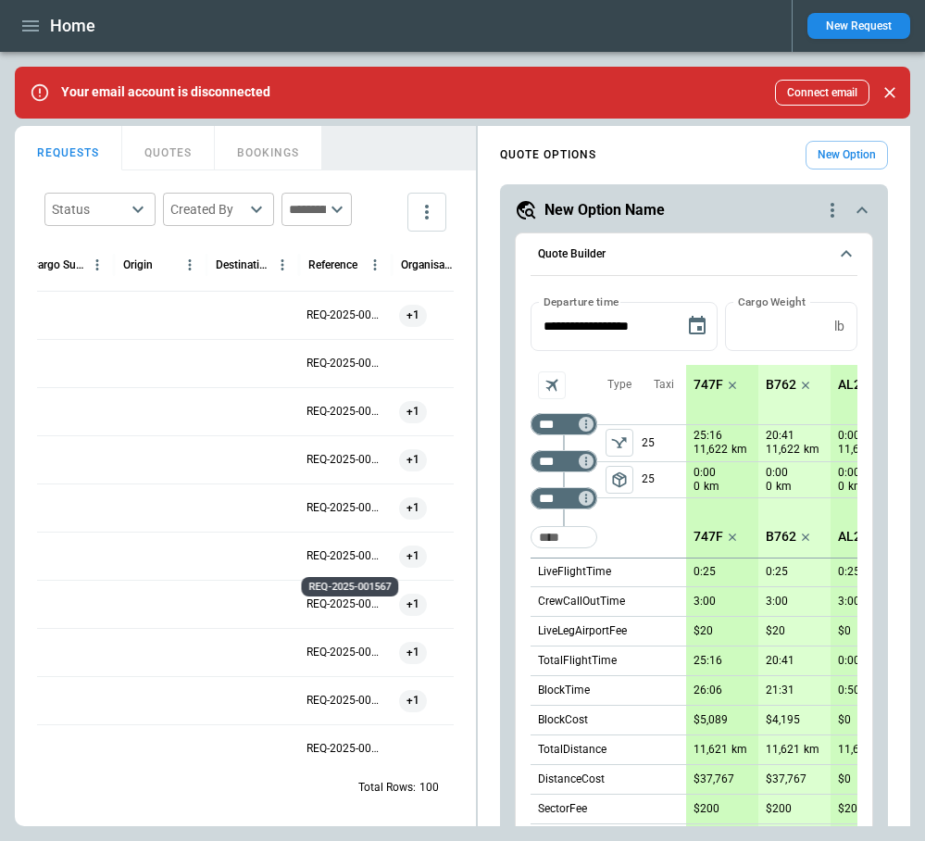
scroll to position [0, 311]
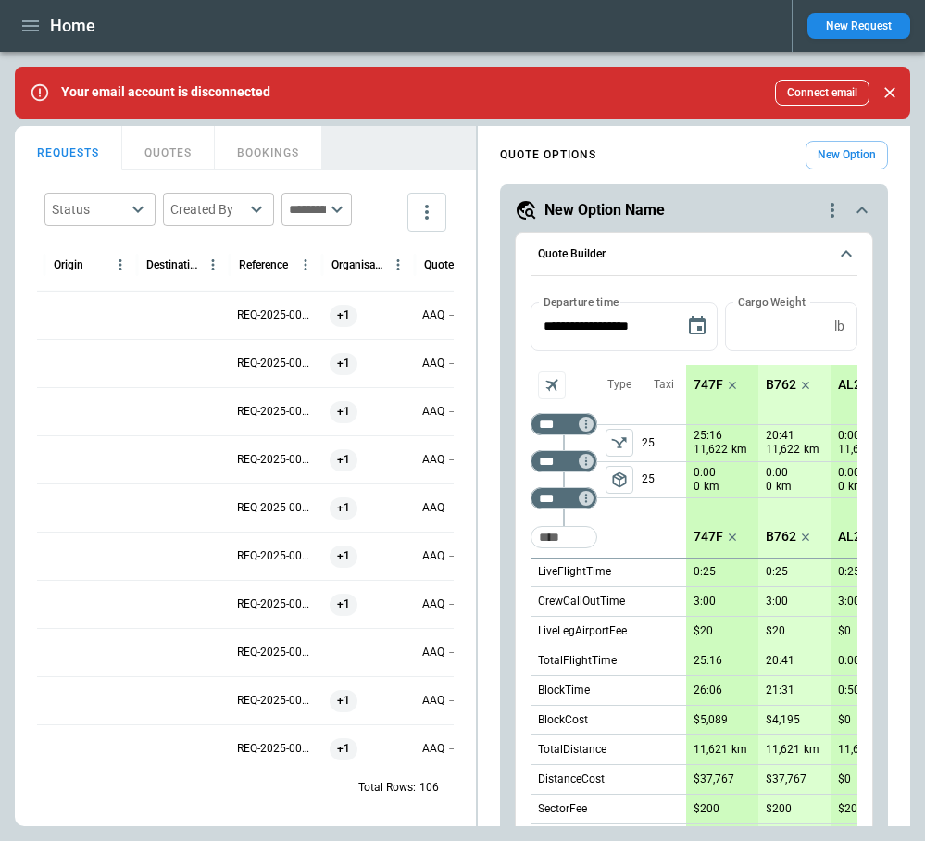
click at [23, 22] on icon "button" at bounding box center [30, 26] width 22 height 22
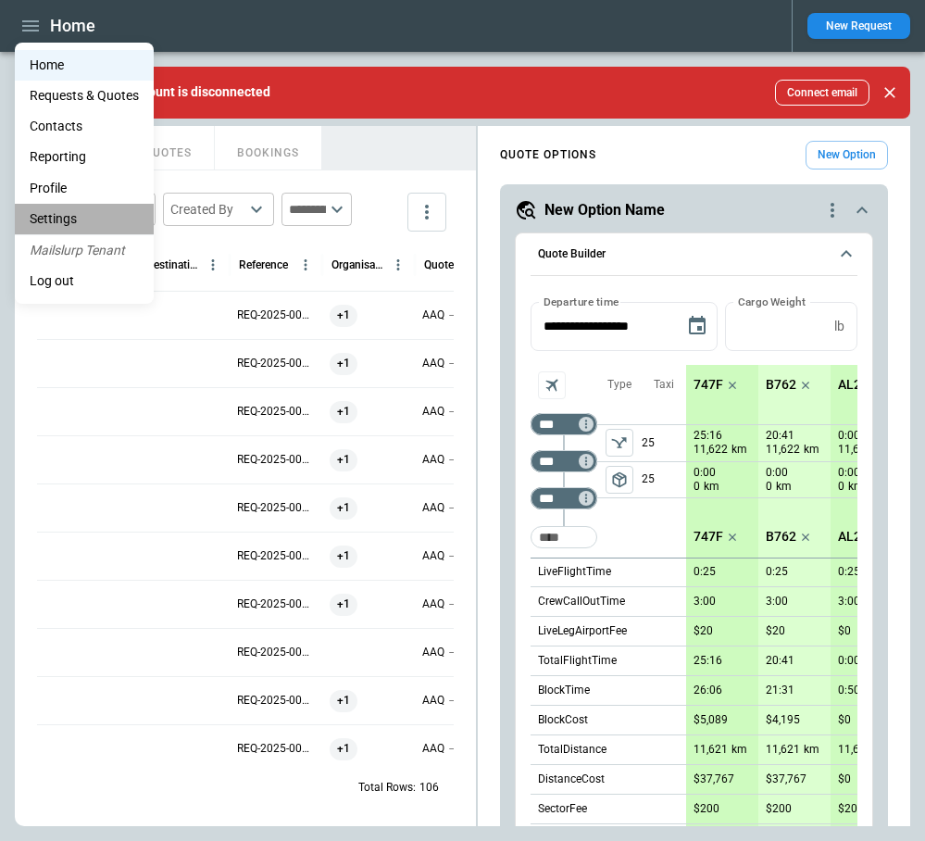
click at [51, 222] on li "Settings" at bounding box center [84, 219] width 139 height 31
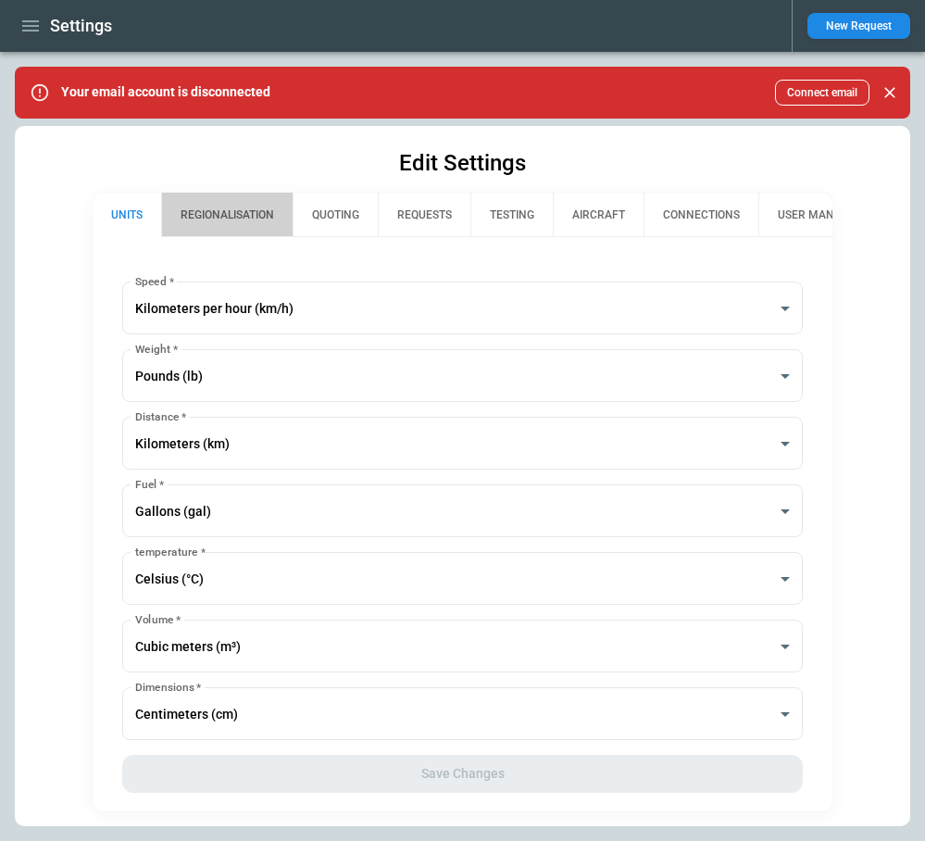
click at [223, 214] on button "REGIONALISATION" at bounding box center [227, 215] width 132 height 44
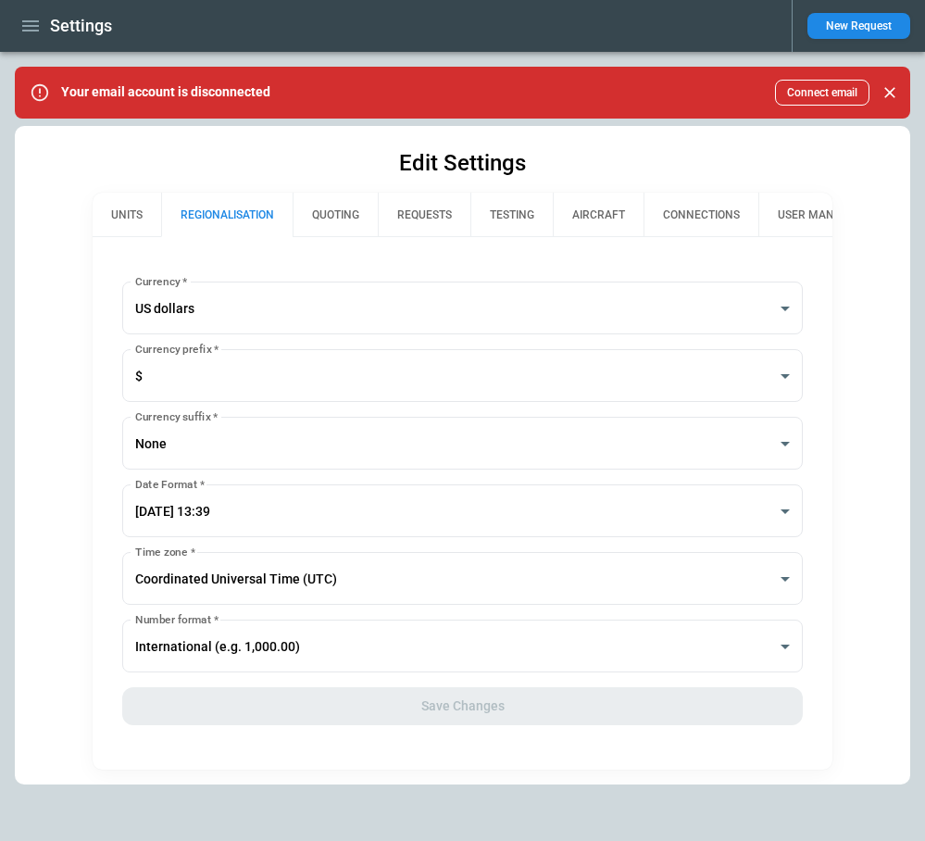
click at [32, 32] on icon "button" at bounding box center [30, 26] width 22 height 22
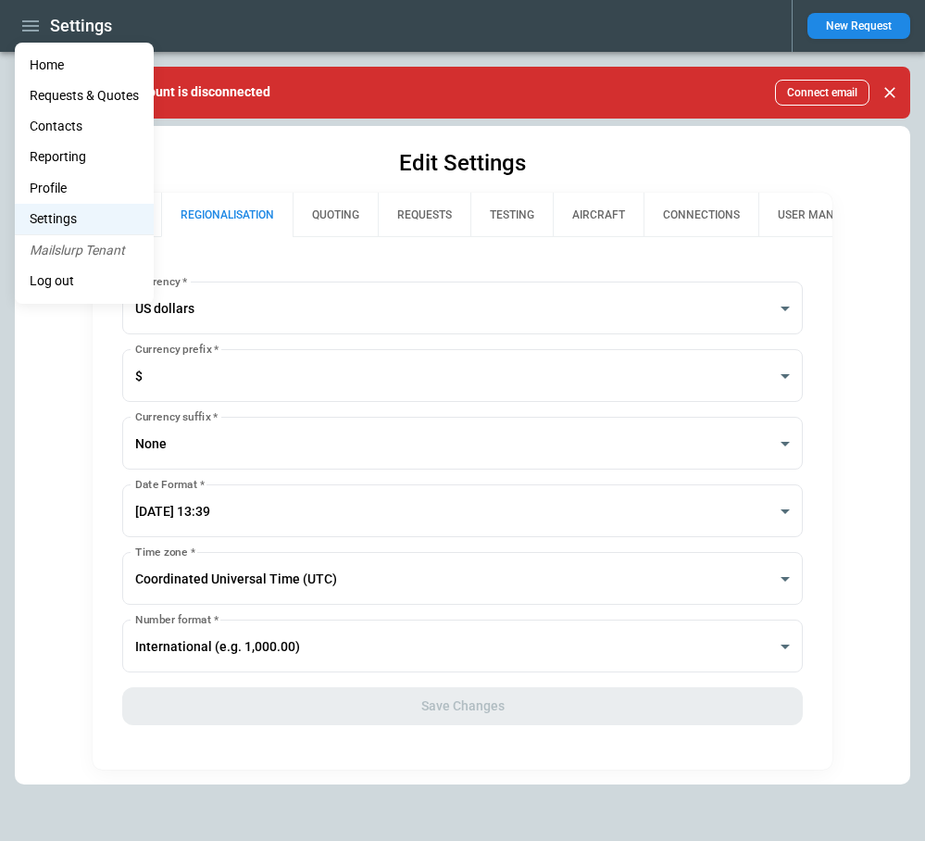
click at [52, 65] on li "Home" at bounding box center [84, 65] width 139 height 31
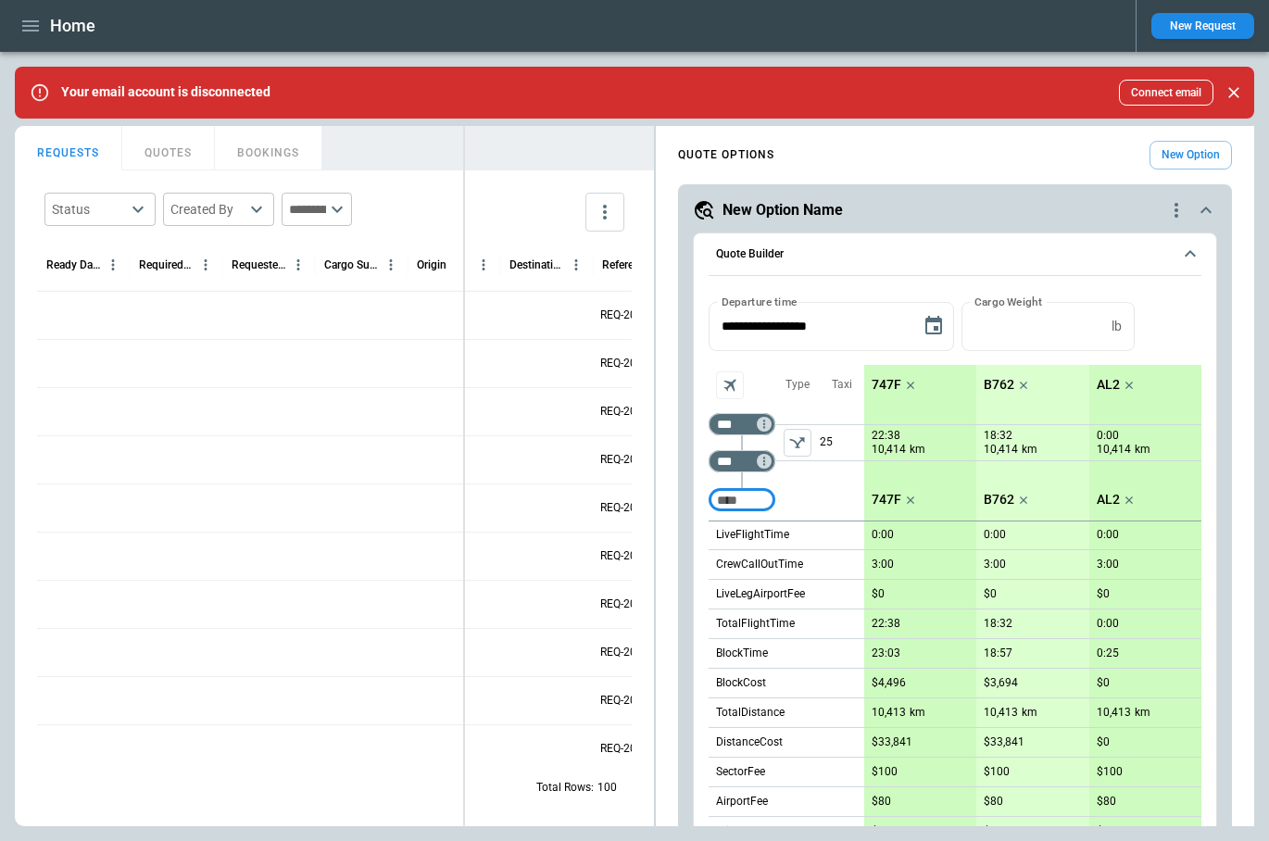
click at [464, 163] on div "**********" at bounding box center [635, 476] width 1240 height 700
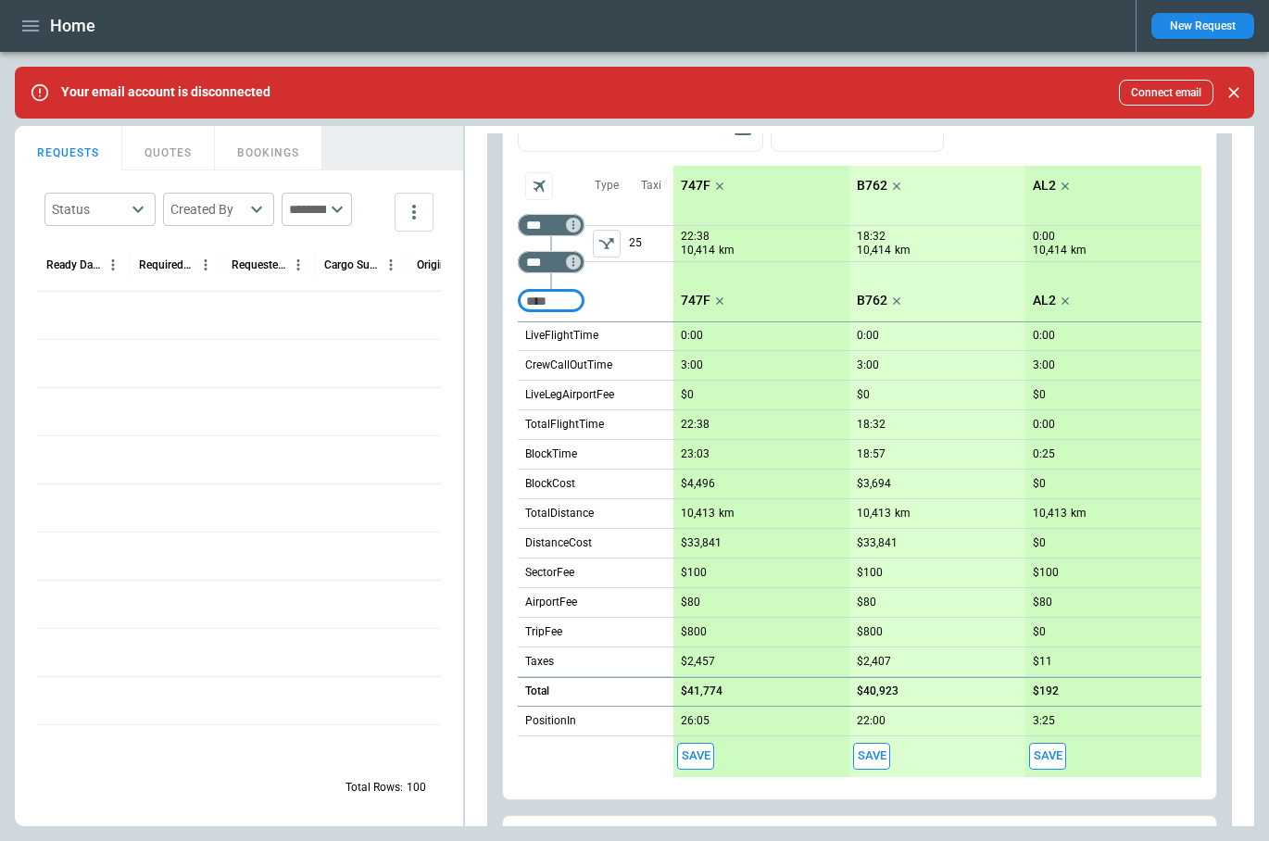
scroll to position [669, 0]
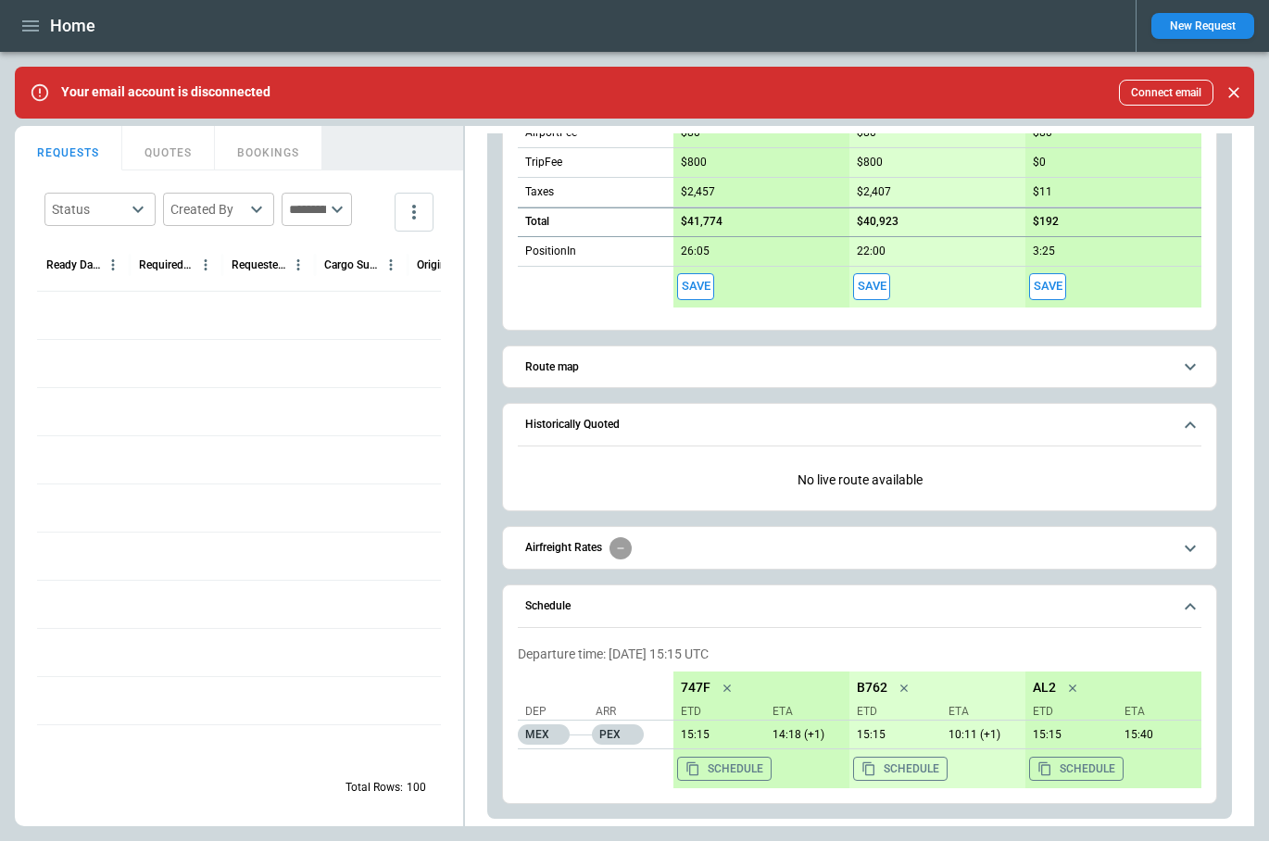
drag, startPoint x: 518, startPoint y: 652, endPoint x: 737, endPoint y: 653, distance: 218.6
click at [737, 653] on p "Departure time: [DATE] 15:15 UTC" at bounding box center [860, 655] width 684 height 16
copy p "Departure time: [DATE] 15:15 UTC"
click at [30, 23] on icon "button" at bounding box center [30, 26] width 22 height 22
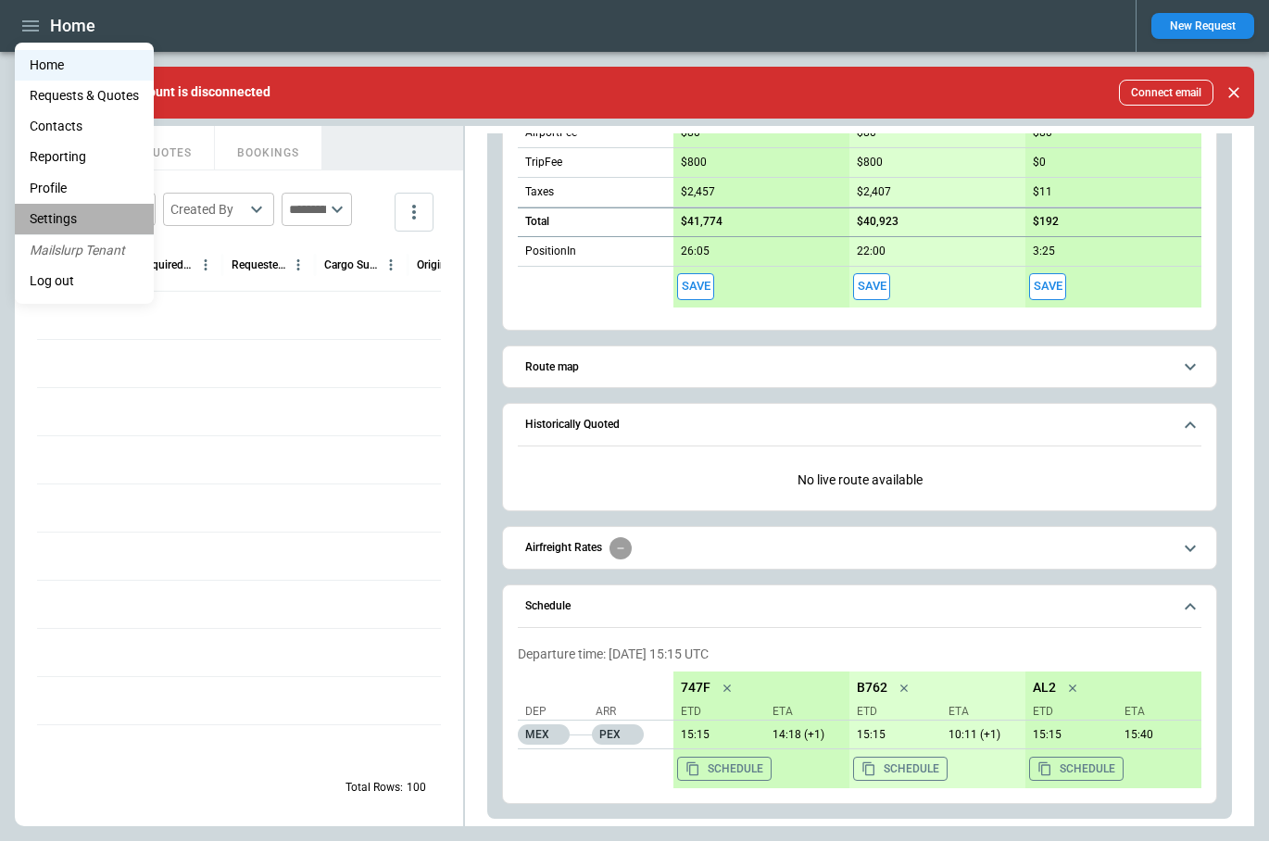
click at [74, 211] on li "Settings" at bounding box center [84, 219] width 139 height 31
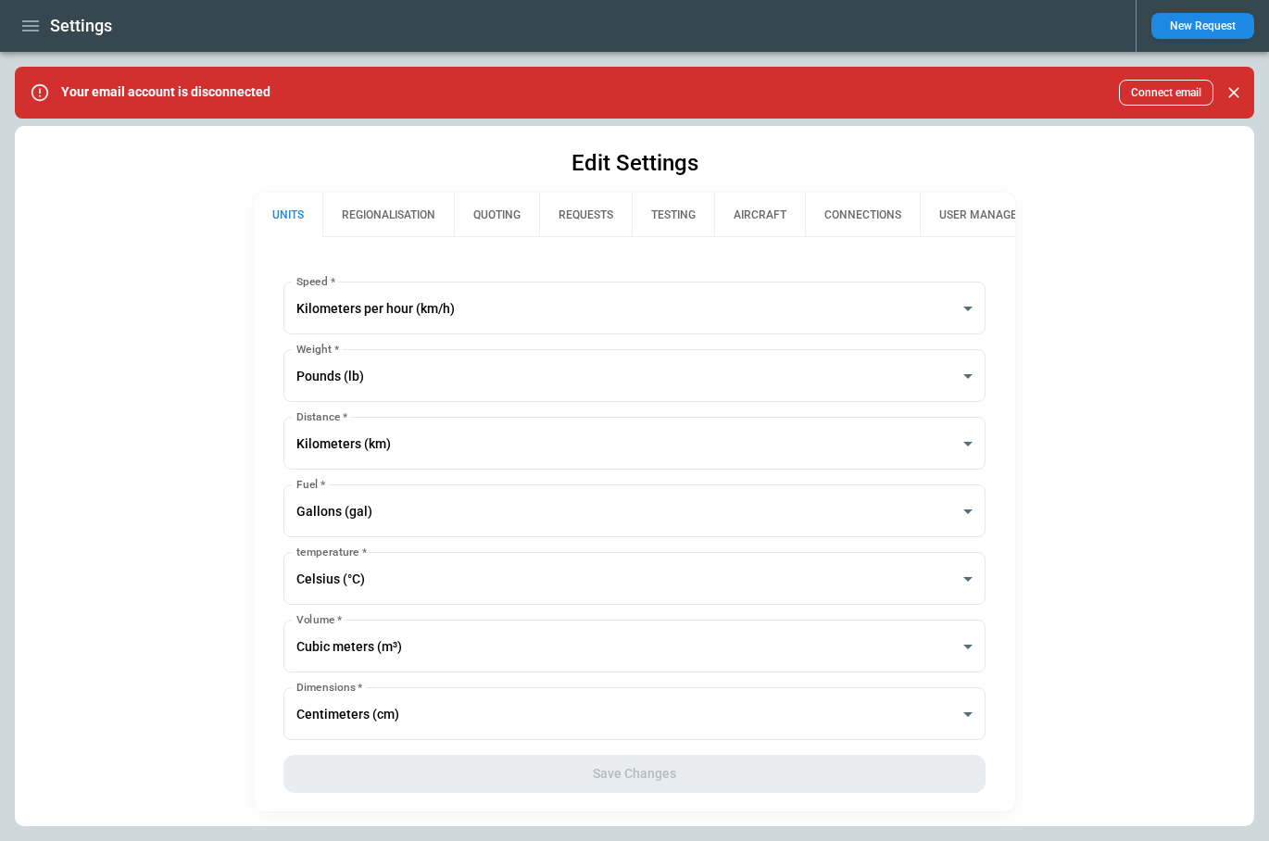
click at [401, 220] on button "REGIONALISATION" at bounding box center [388, 215] width 132 height 44
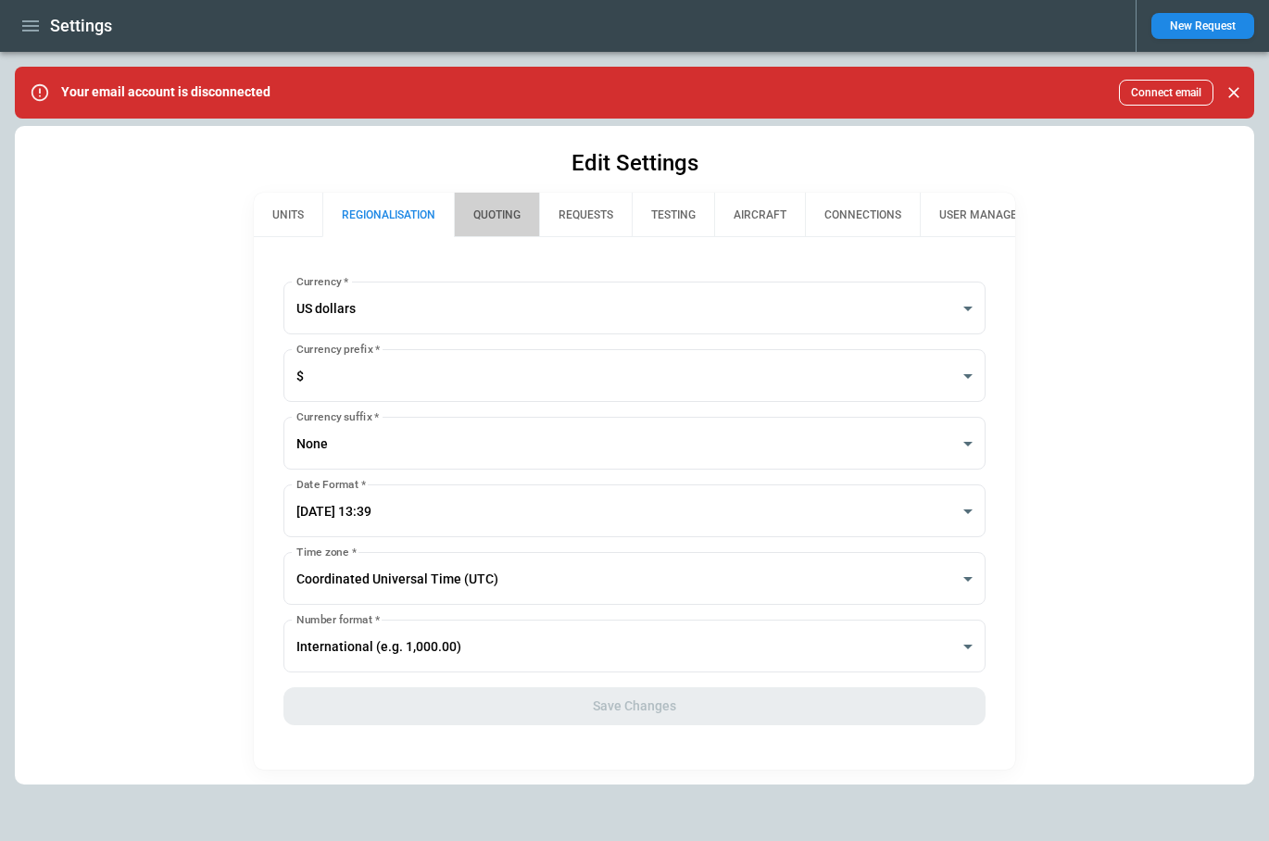
click at [495, 218] on button "QUOTING" at bounding box center [496, 215] width 85 height 44
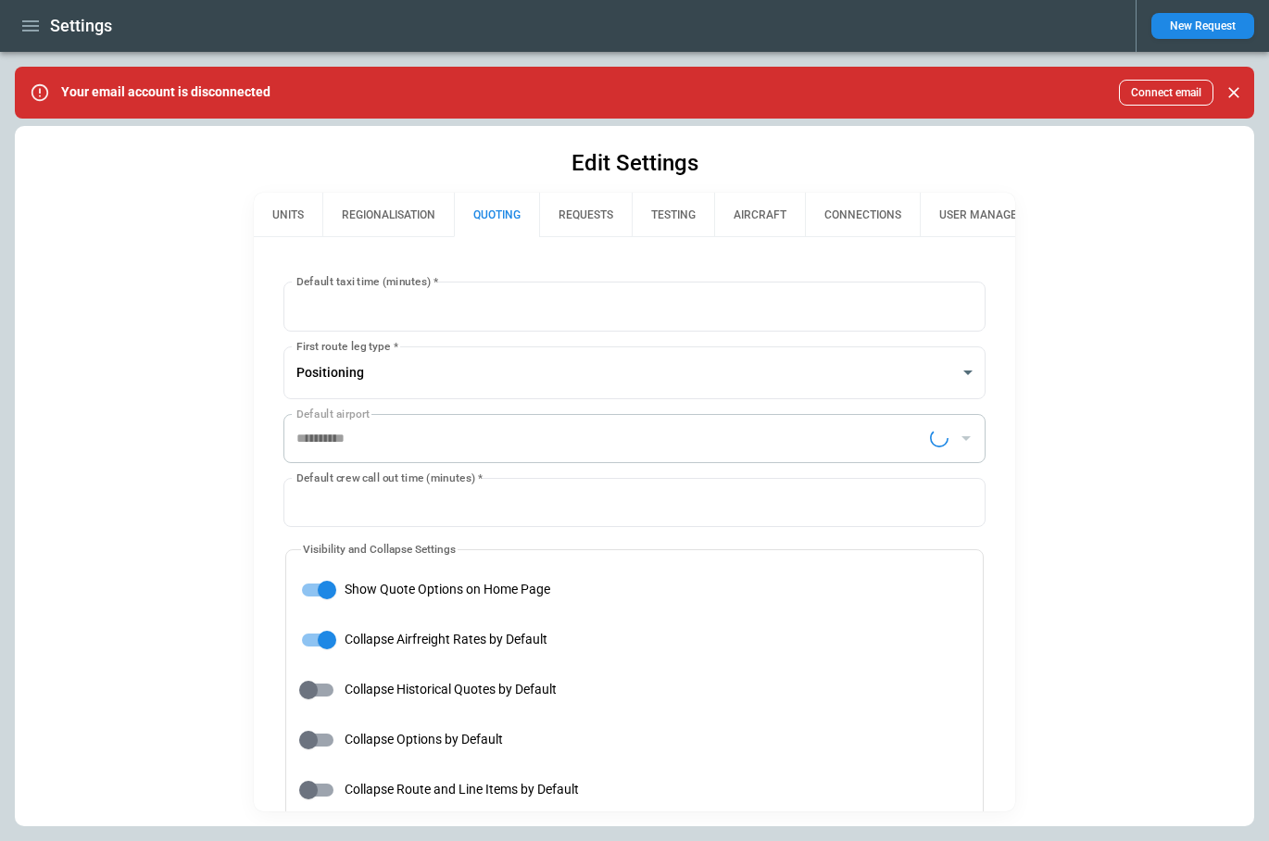
type input "**********"
click at [30, 15] on icon "button" at bounding box center [30, 26] width 22 height 22
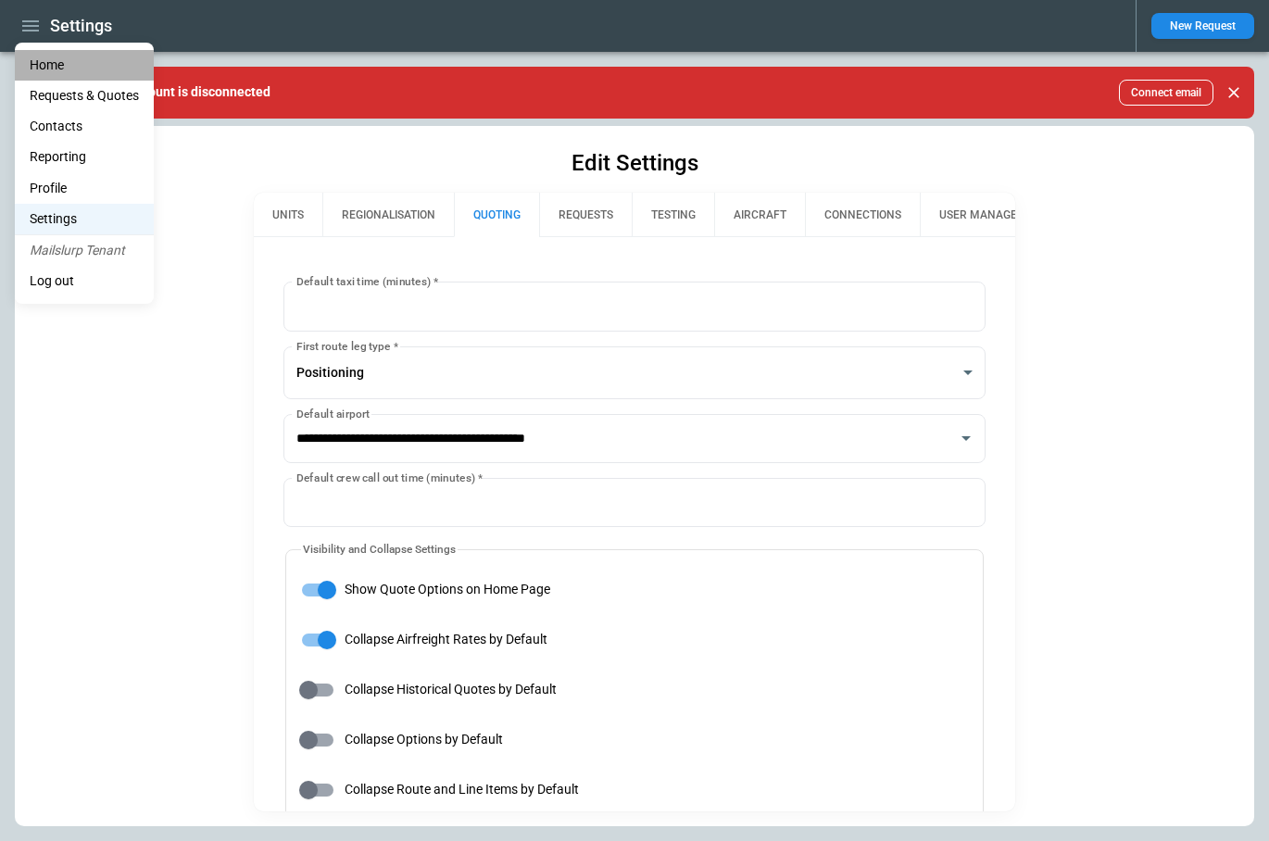
click at [37, 60] on li "Home" at bounding box center [84, 65] width 139 height 31
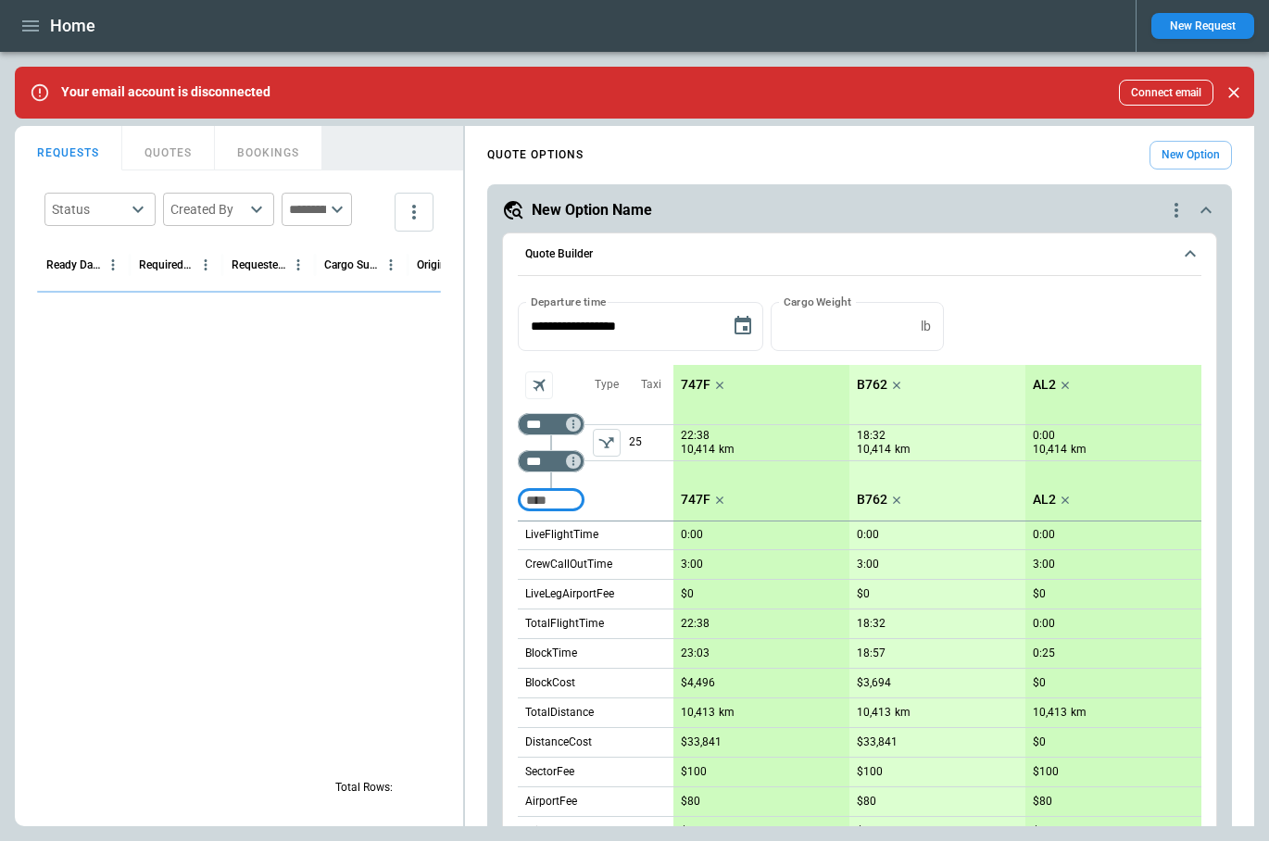
click at [1053, 216] on icon "quote-option-actions" at bounding box center [1176, 210] width 22 height 22
click at [1053, 321] on li "Delete Quote Option" at bounding box center [1106, 322] width 163 height 27
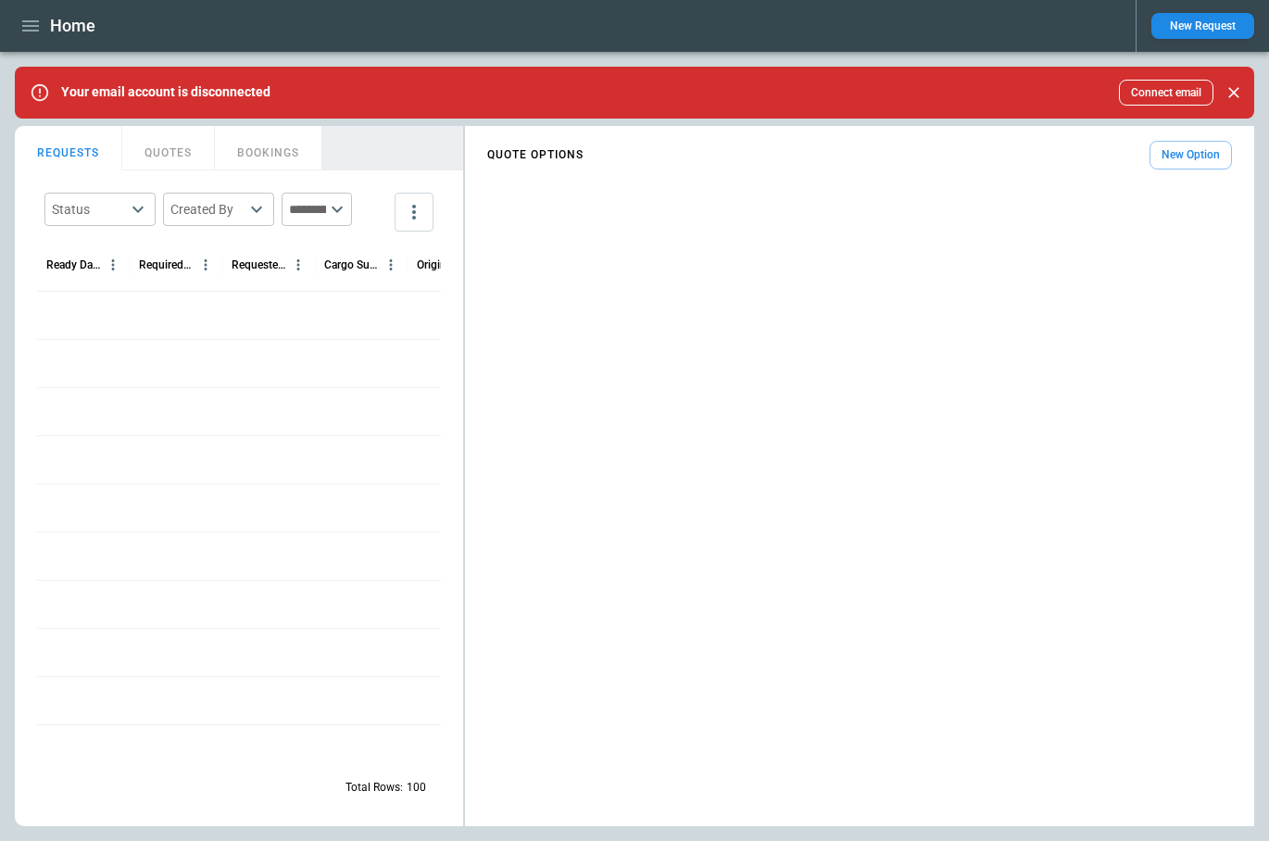
click at [1053, 150] on button "New Option" at bounding box center [1191, 155] width 82 height 29
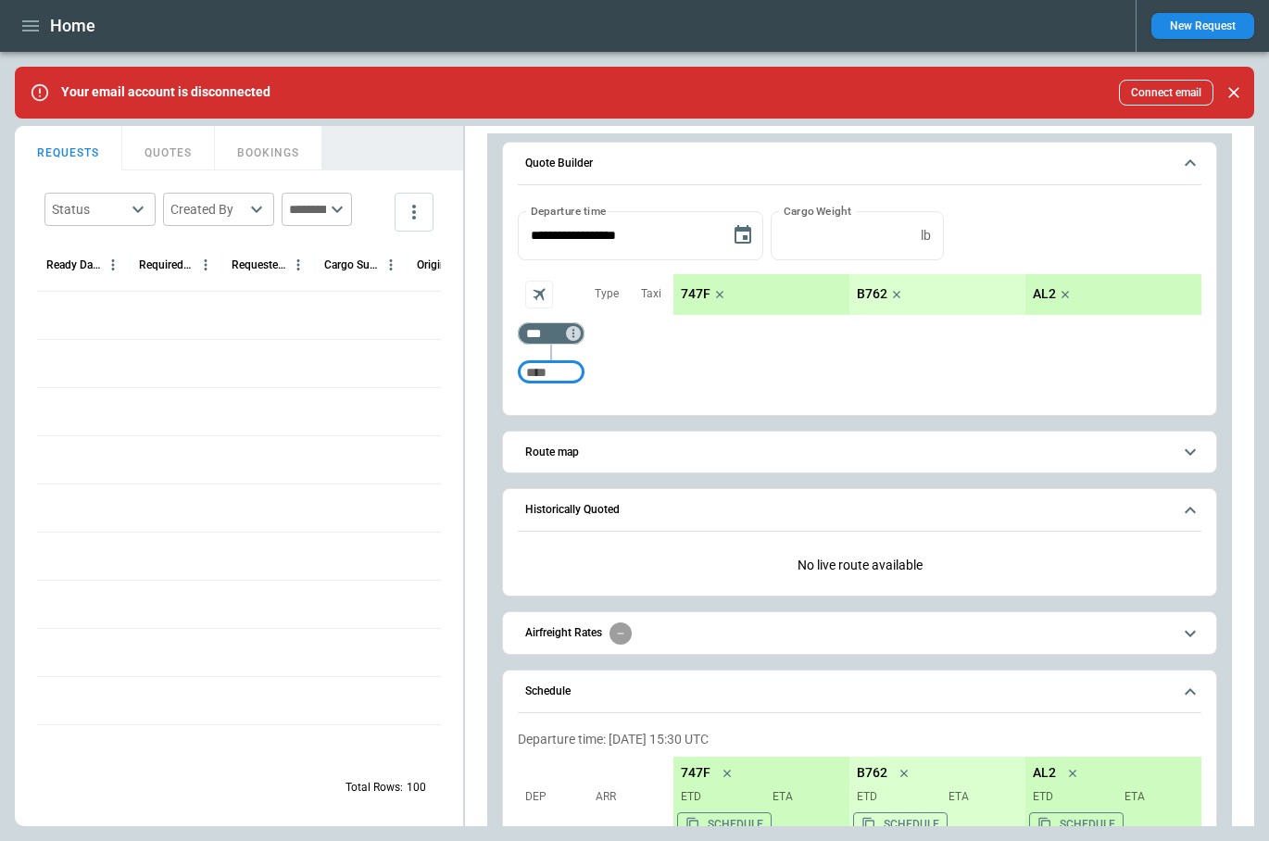
scroll to position [146, 0]
